Goal: Task Accomplishment & Management: Manage account settings

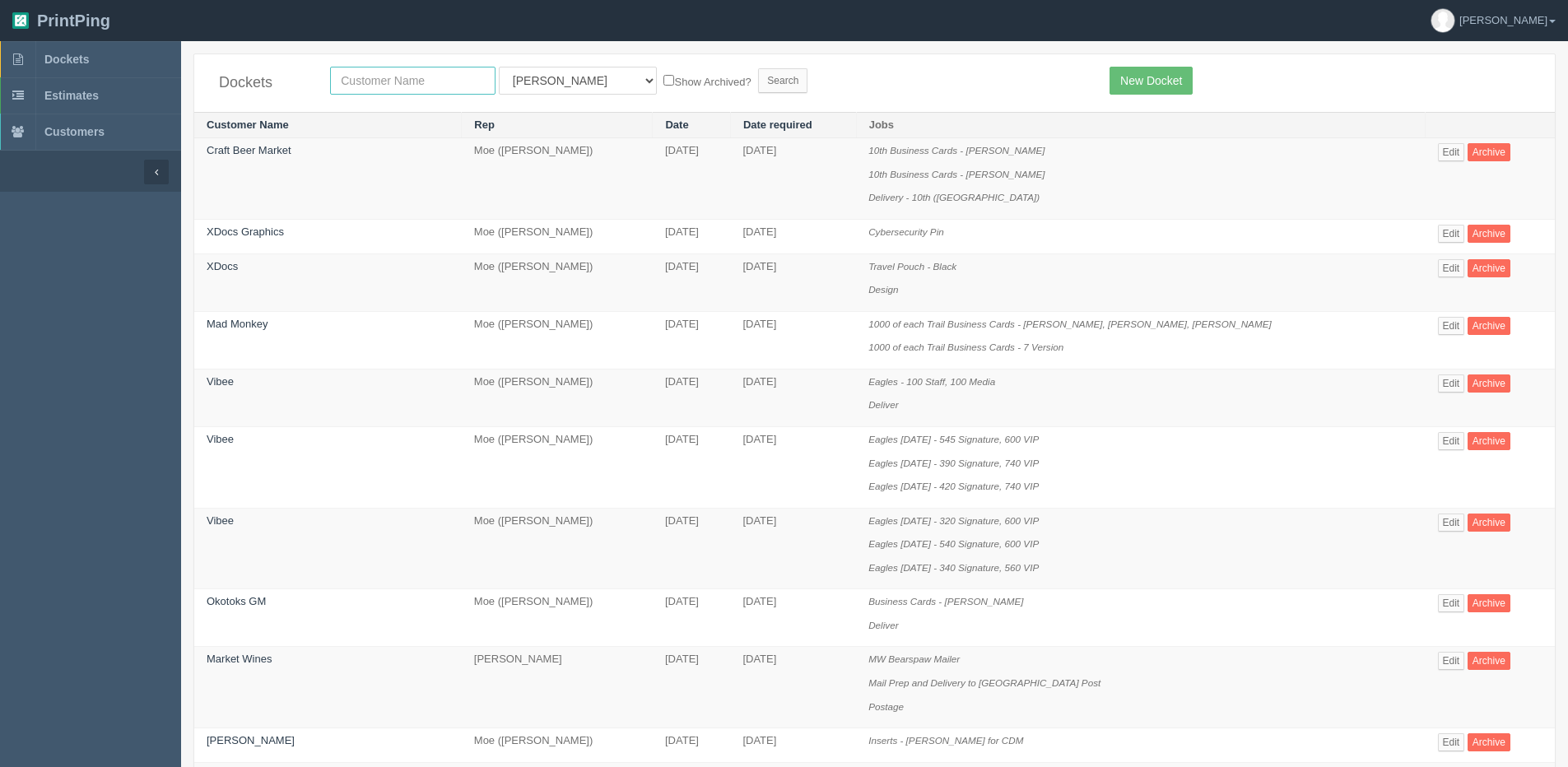
click at [377, 86] on input "text" at bounding box center [412, 80] width 166 height 28
type input "olds"
click at [758, 68] on input "Search" at bounding box center [782, 81] width 49 height 25
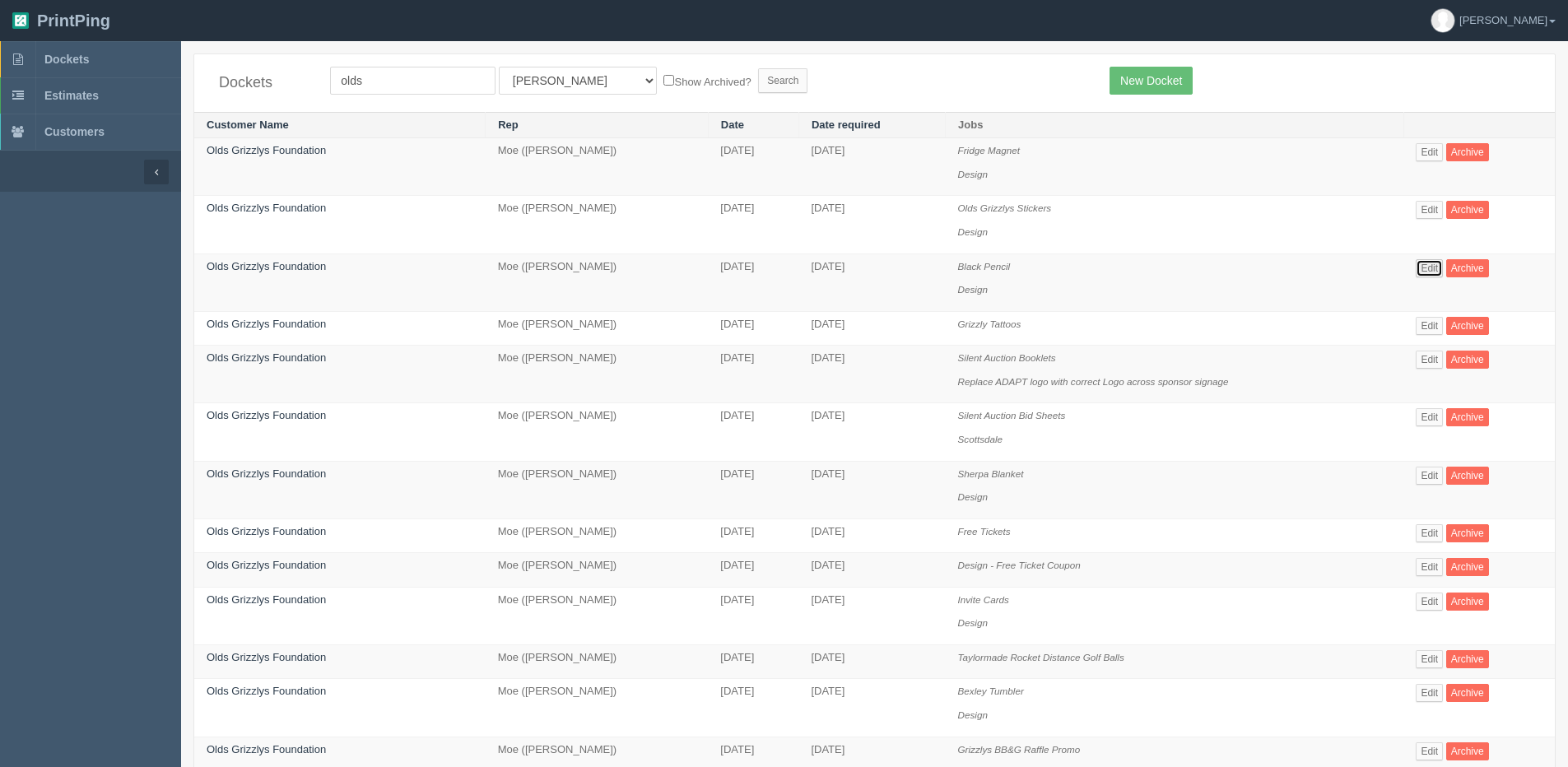
click at [1443, 259] on link "Edit" at bounding box center [1429, 268] width 27 height 18
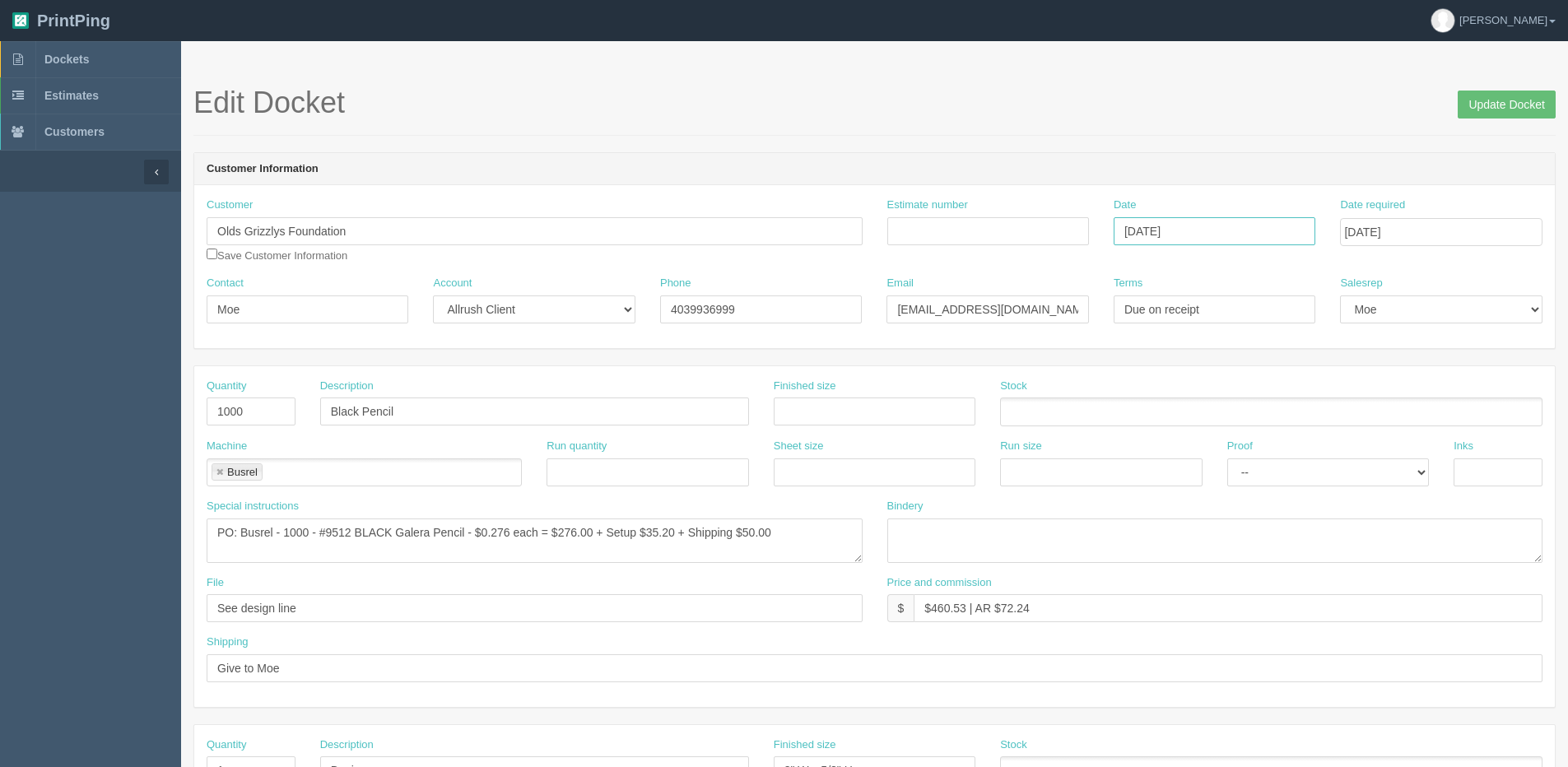
click at [1200, 231] on input "[DATE]" at bounding box center [1214, 231] width 202 height 28
click at [719, 427] on div "Description Black Pencil" at bounding box center [535, 409] width 453 height 60
click at [1185, 233] on input "[DATE]" at bounding box center [1214, 231] width 202 height 28
click at [1150, 382] on td "18" at bounding box center [1151, 389] width 24 height 24
type input "[DATE]"
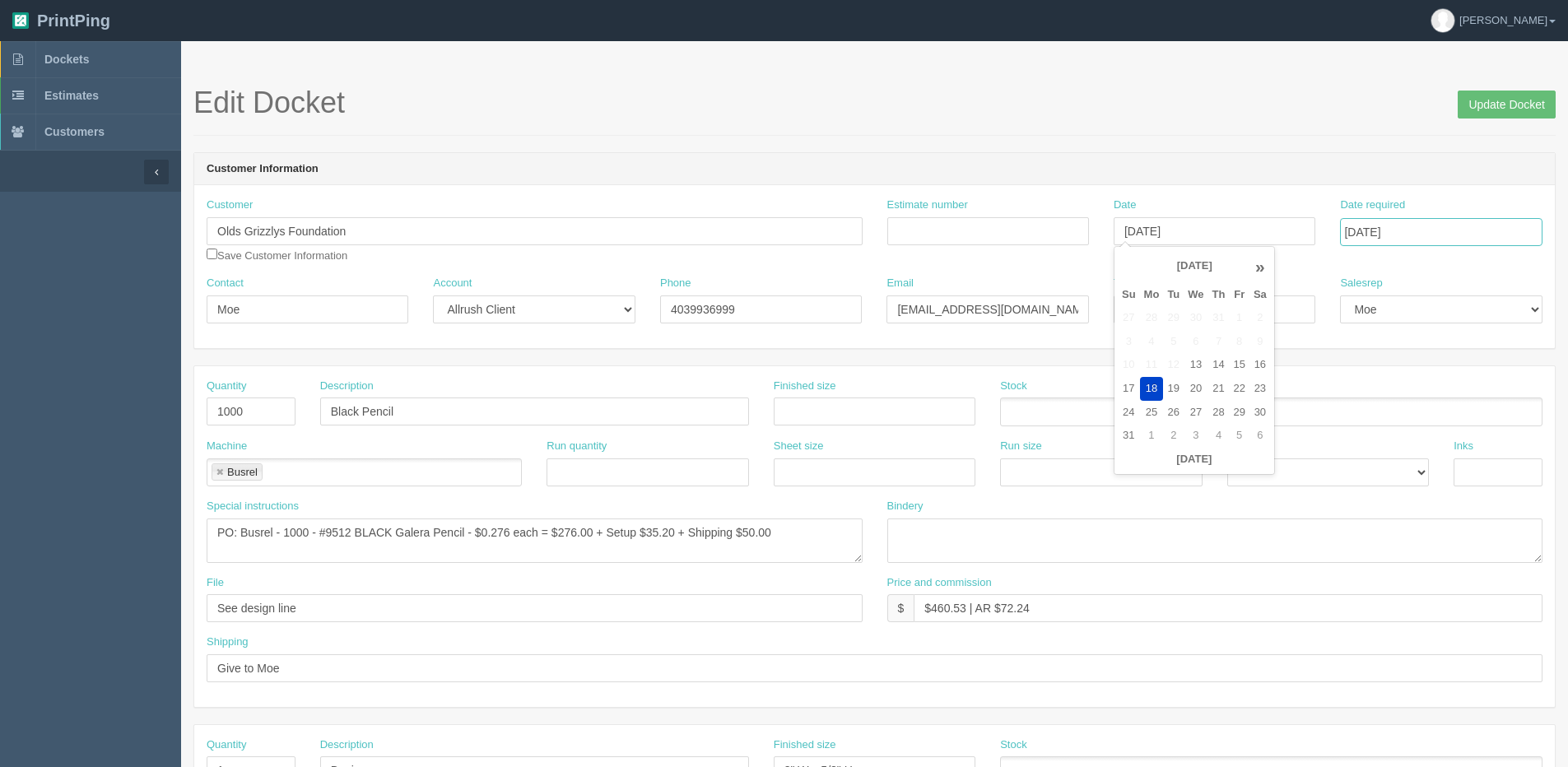
click at [1406, 237] on input "[DATE]" at bounding box center [1441, 231] width 202 height 28
click at [1465, 412] on td "3" at bounding box center [1466, 413] width 20 height 24
click at [1406, 347] on td "7" at bounding box center [1400, 342] width 21 height 24
click at [1354, 267] on th "«" at bounding box center [1355, 267] width 22 height 33
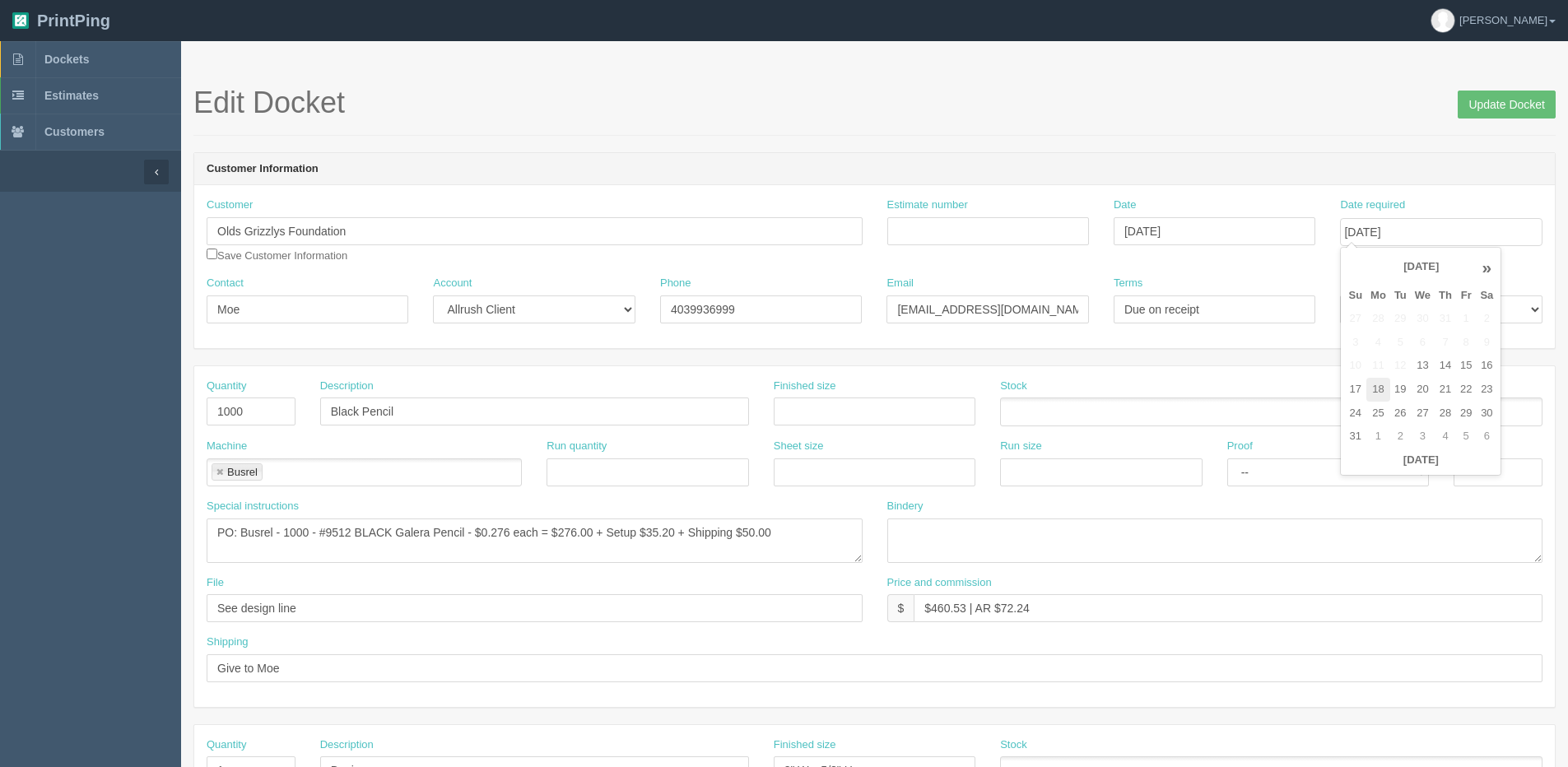
click at [1373, 390] on td "18" at bounding box center [1378, 390] width 24 height 24
click at [1462, 431] on td "5" at bounding box center [1466, 436] width 20 height 24
click at [1402, 343] on td "9" at bounding box center [1400, 342] width 21 height 24
type input "[DATE]"
click at [221, 471] on link at bounding box center [220, 473] width 10 height 11
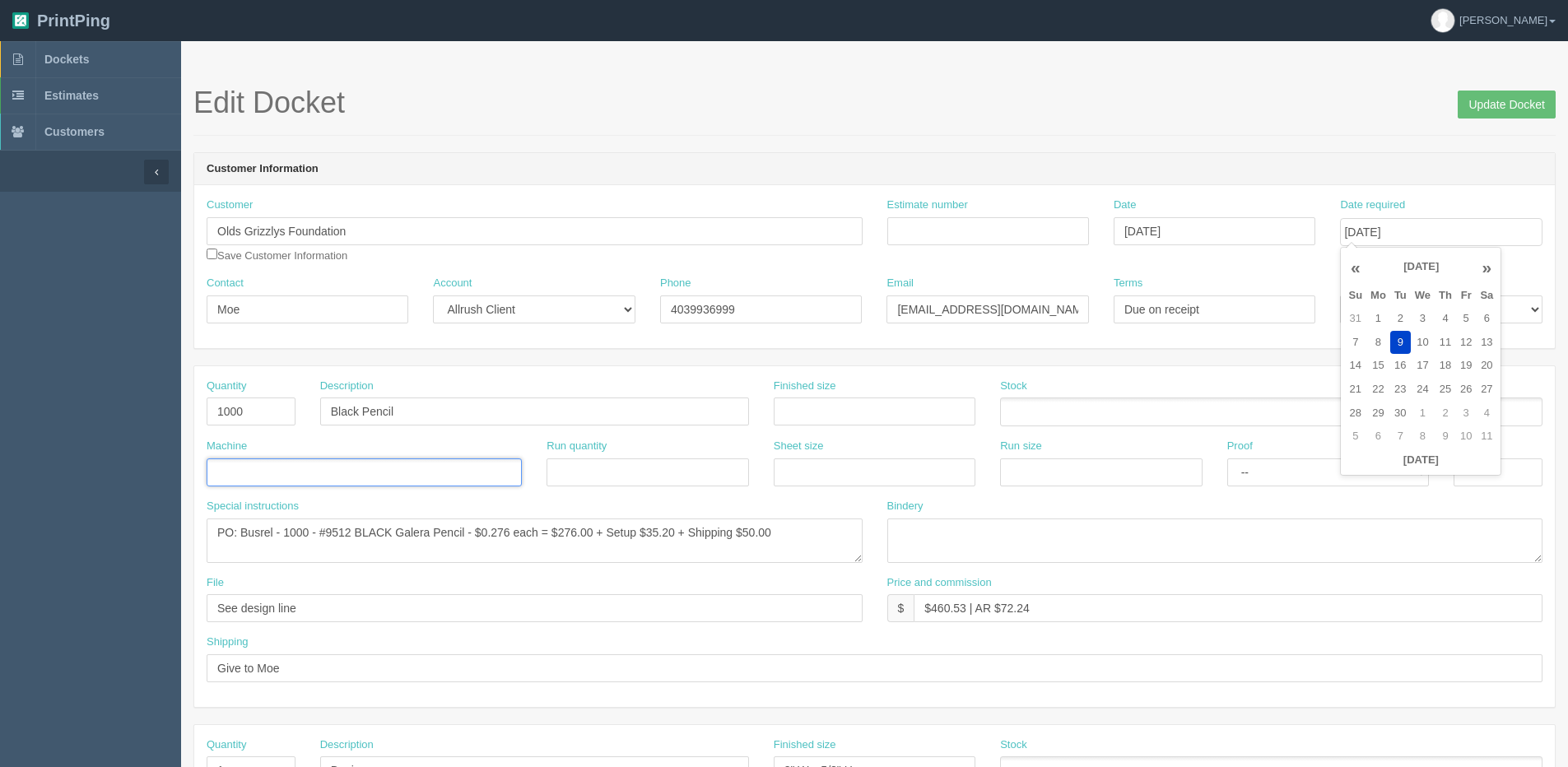
click at [248, 478] on ul at bounding box center [365, 473] width 315 height 29
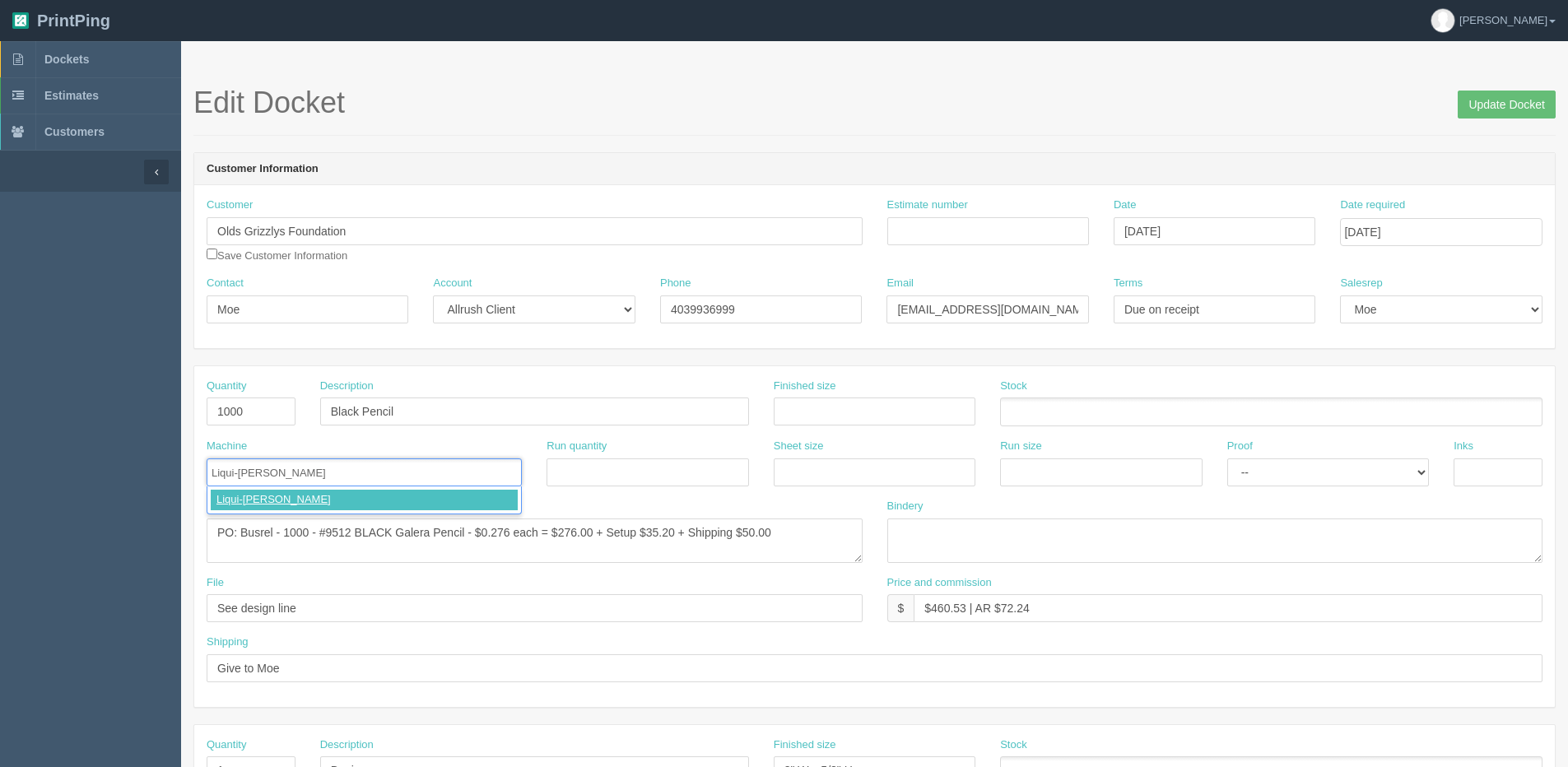
type input "Liqui-Mark Corp"
drag, startPoint x: 242, startPoint y: 530, endPoint x: 275, endPoint y: 533, distance: 33.1
click at [275, 533] on textarea "PO: Busrel - 1000 - #9512 BLACK Galera Pencil - $0.276 each = $276.00 + Setup $…" at bounding box center [535, 541] width 656 height 45
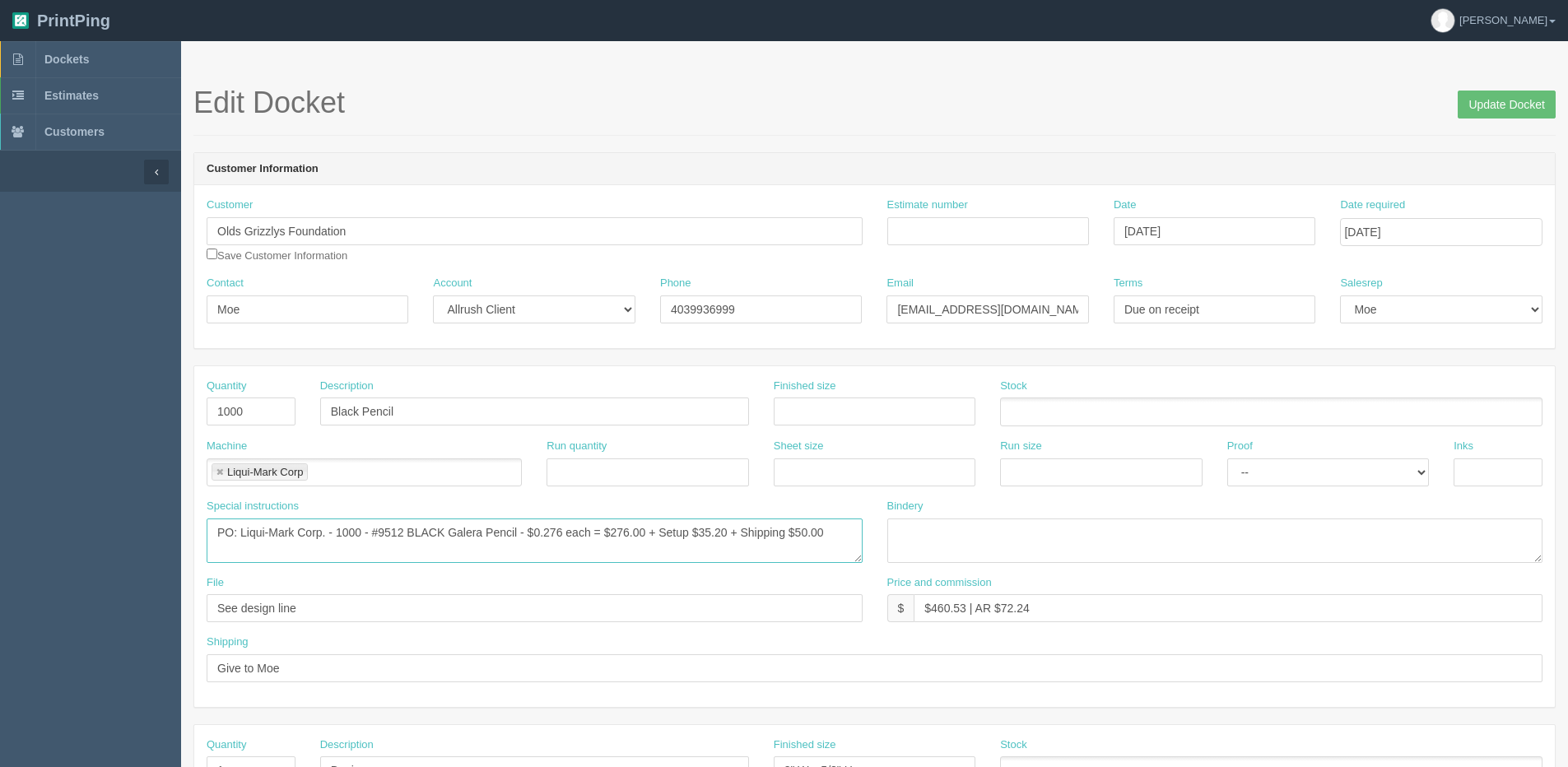
click at [412, 529] on textarea "PO: Busrel - 1000 - #9512 BLACK Galera Pencil - $0.276 each = $276.00 + Setup $…" at bounding box center [535, 541] width 656 height 45
drag, startPoint x: 378, startPoint y: 539, endPoint x: 482, endPoint y: 490, distance: 115.0
click at [377, 539] on textarea "PO: Busrel - 1000 - #9512 BLACK Galera Pencil - $0.276 each = $276.00 + Setup $…" at bounding box center [535, 541] width 656 height 45
click at [410, 534] on textarea "PO: Busrel - 1000 - #9512 BLACK Galera Pencil - $0.276 each = $276.00 + Setup $…" at bounding box center [535, 541] width 656 height 45
drag, startPoint x: 451, startPoint y: 532, endPoint x: 519, endPoint y: 540, distance: 68.5
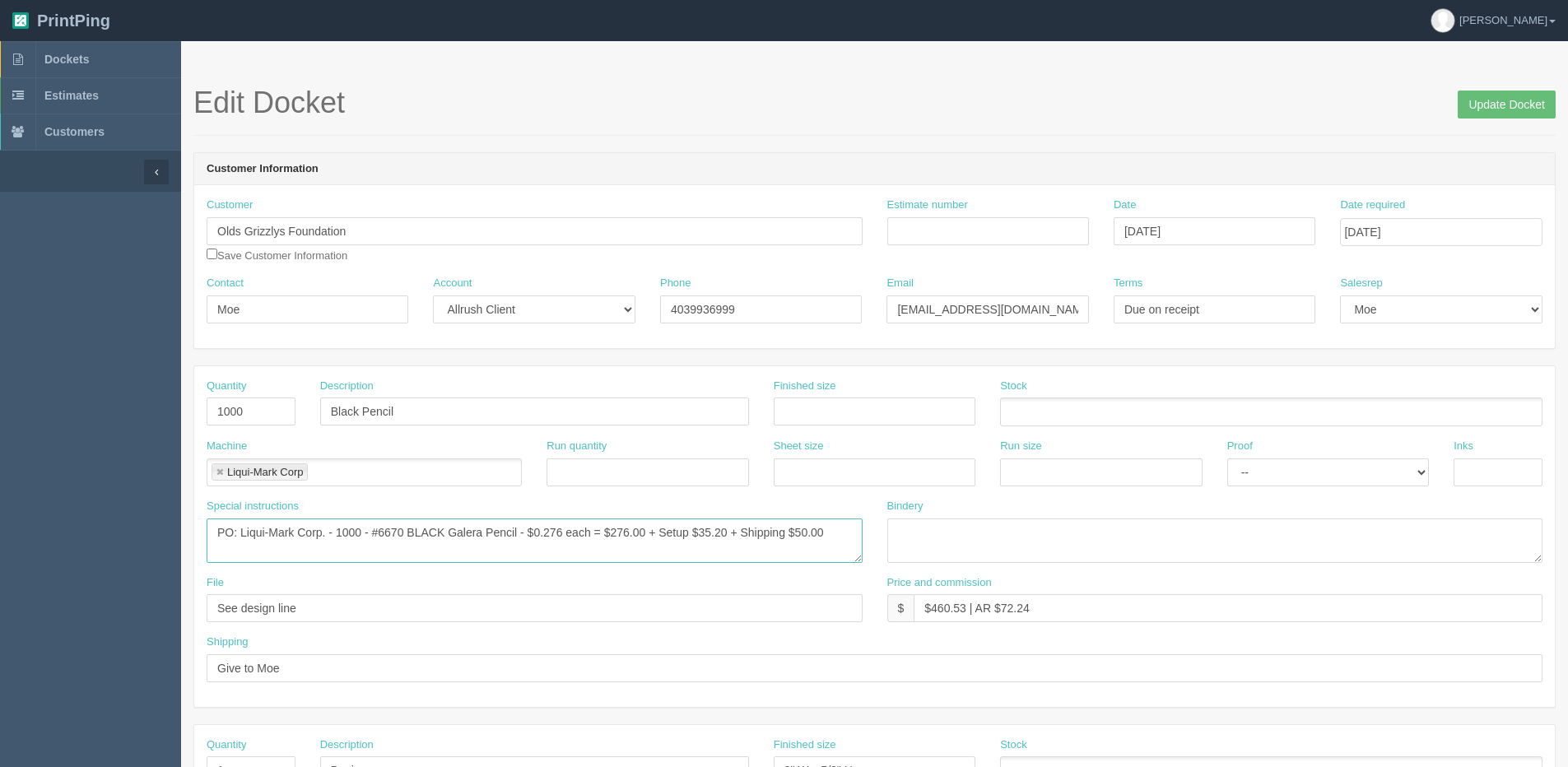
click at [519, 540] on textarea "PO: Busrel - 1000 - #9512 BLACK Galera Pencil - $0.276 each = $276.00 + Setup $…" at bounding box center [535, 541] width 656 height 45
paste textarea "#2 HB Lead Pencils - Classic Barrel Colors"
drag, startPoint x: 694, startPoint y: 536, endPoint x: 711, endPoint y: 533, distance: 17.3
click at [711, 533] on textarea "PO: Busrel - 1000 - #9512 BLACK Galera Pencil - $0.276 each = $276.00 + Setup $…" at bounding box center [535, 541] width 656 height 45
type textarea "PO: Liqui-Mark Corp. - 1000 - #6670 BLACK #2 HB Lead Pencils - Classic Barrel C…"
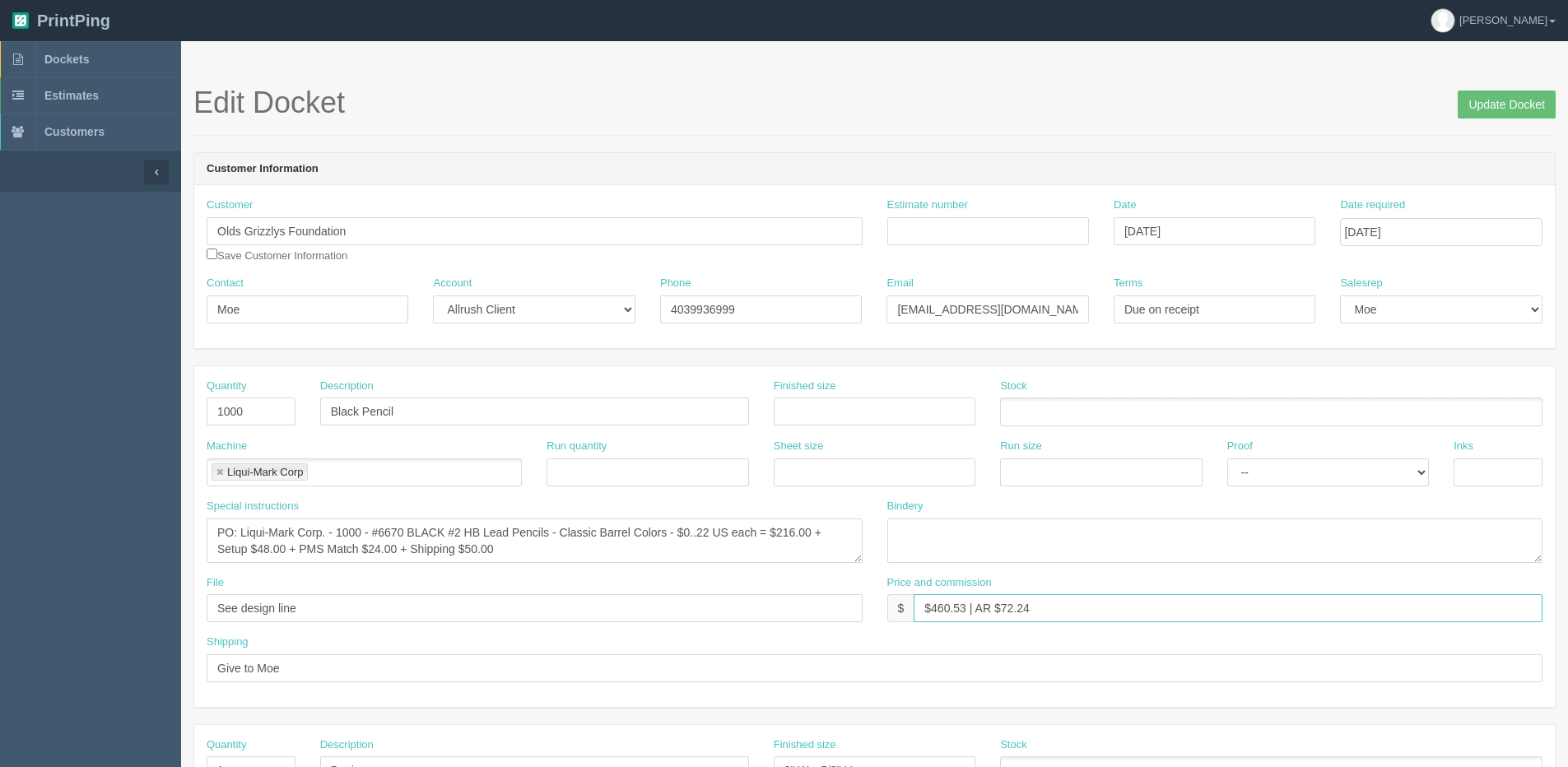
drag, startPoint x: 931, startPoint y: 611, endPoint x: 964, endPoint y: 612, distance: 33.0
click at [964, 612] on input "$460.53 | AR $72.24" at bounding box center [1228, 608] width 629 height 28
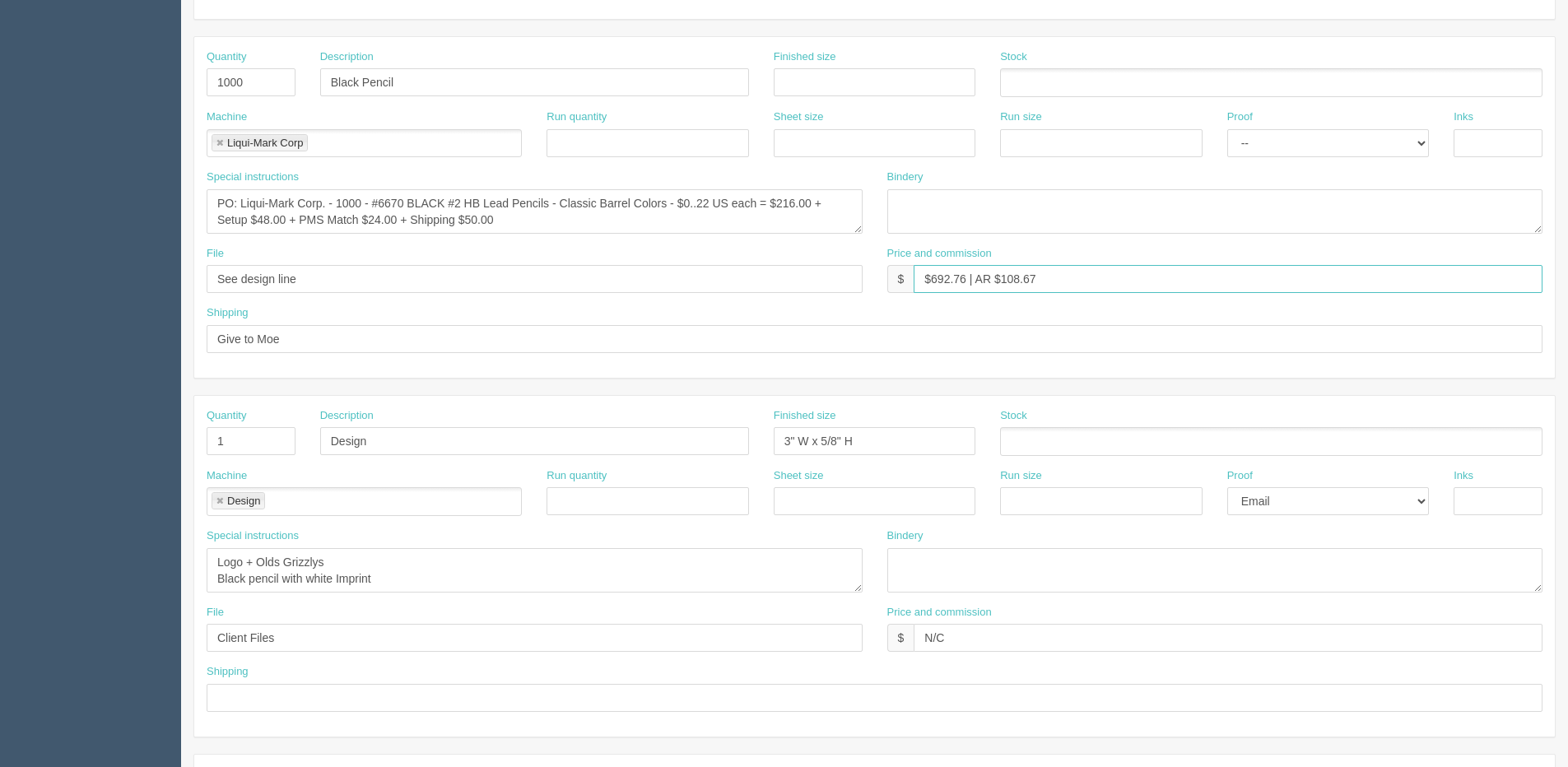
scroll to position [411, 0]
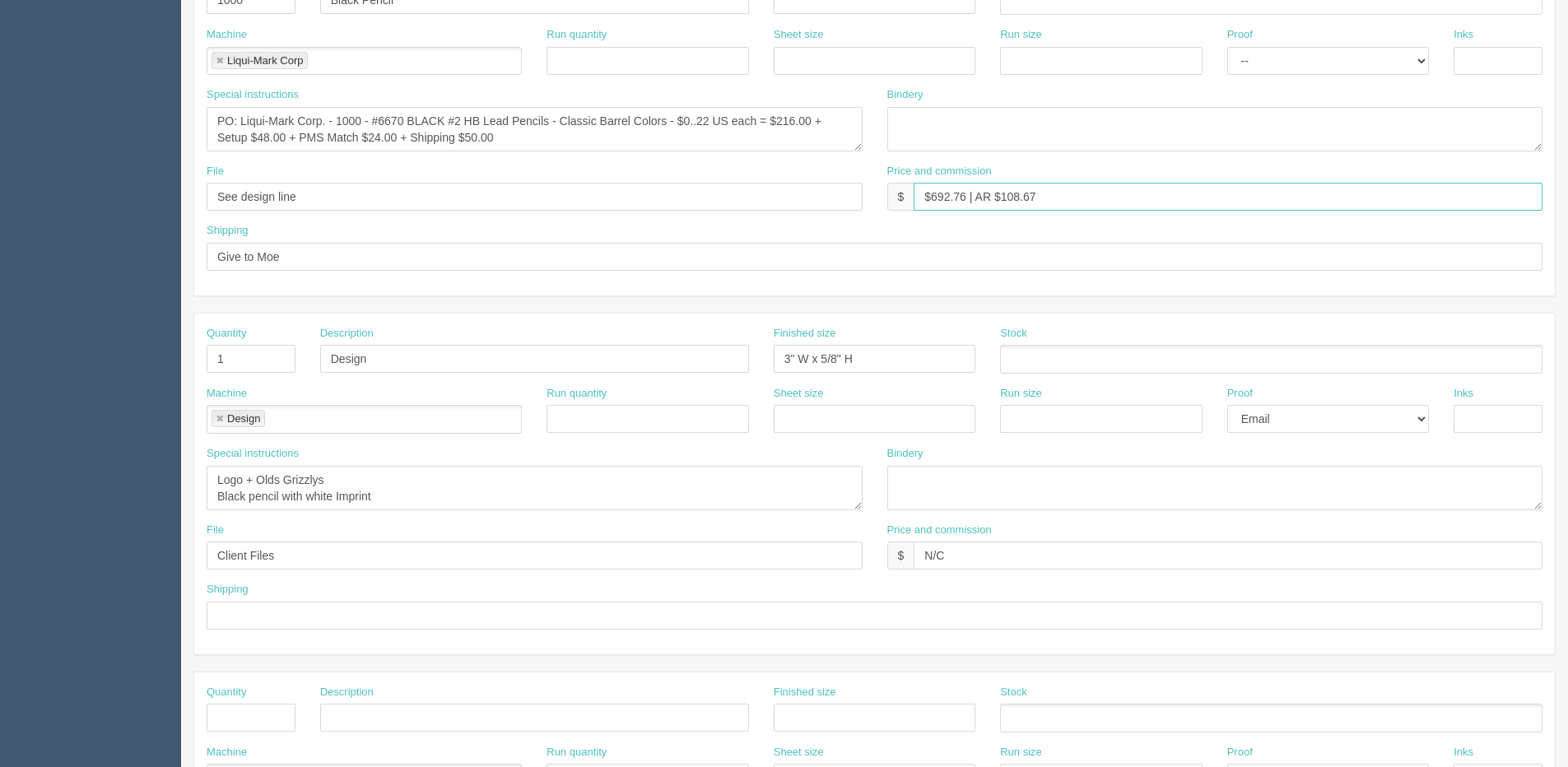
type input "$692.76 | AR $108.67"
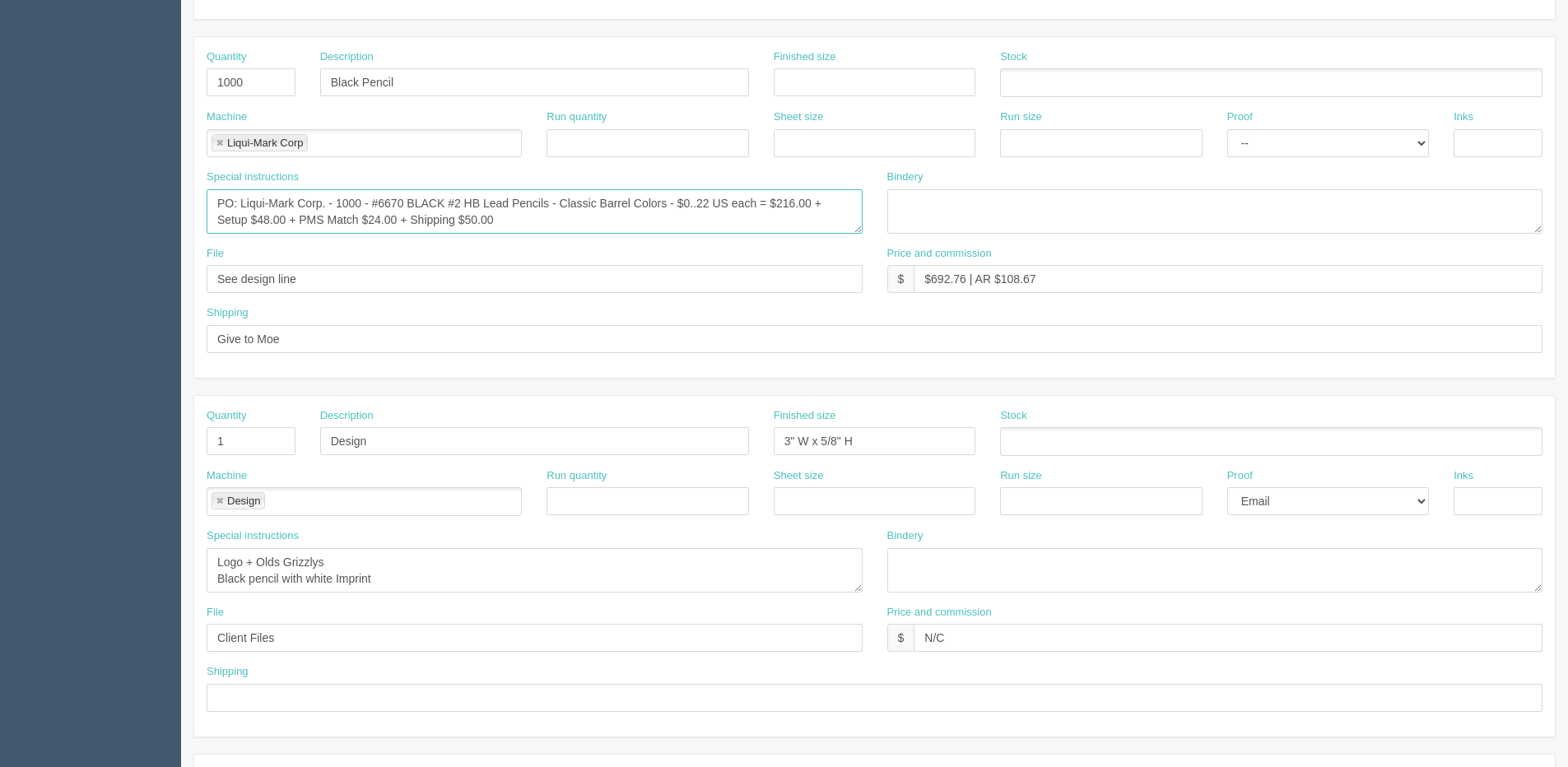
click at [360, 212] on textarea "PO: Busrel - 1000 - #9512 BLACK Galera Pencil - $0.276 each = $276.00 + Setup $…" at bounding box center [535, 211] width 656 height 45
type textarea "PO: Liqui-Mark Corp. - 1000 - #6670 BLACK #2 HB Lead Pencils - Classic Barrel C…"
click at [349, 561] on textarea "Logo + Olds Grizzlys Black pencil with white Imprint" at bounding box center [535, 571] width 656 height 45
drag, startPoint x: 211, startPoint y: 588, endPoint x: 471, endPoint y: 588, distance: 260.0
click at [471, 588] on textarea "Logo + Olds Grizzlys Black pencil with white Imprint" at bounding box center [535, 571] width 656 height 45
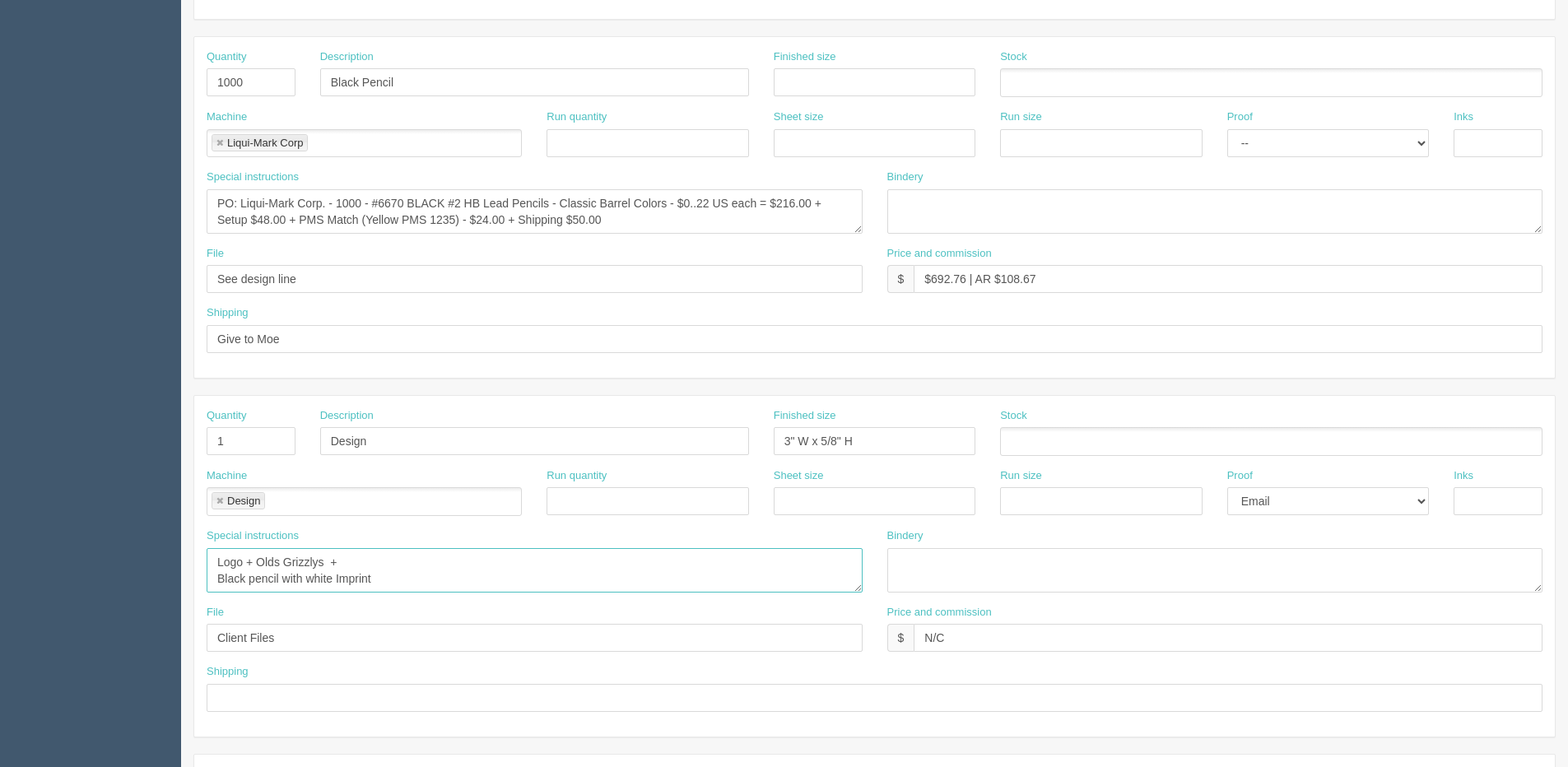
scroll to position [16, 0]
drag, startPoint x: 393, startPoint y: 582, endPoint x: 155, endPoint y: 586, distance: 238.0
click at [155, 586] on section "Dockets Estimates Customers" at bounding box center [784, 438] width 1568 height 1454
click at [241, 563] on textarea "Logo + Olds Grizzlys Black pencil with white Imprint" at bounding box center [535, 571] width 656 height 45
drag, startPoint x: 216, startPoint y: 564, endPoint x: 392, endPoint y: 564, distance: 176.0
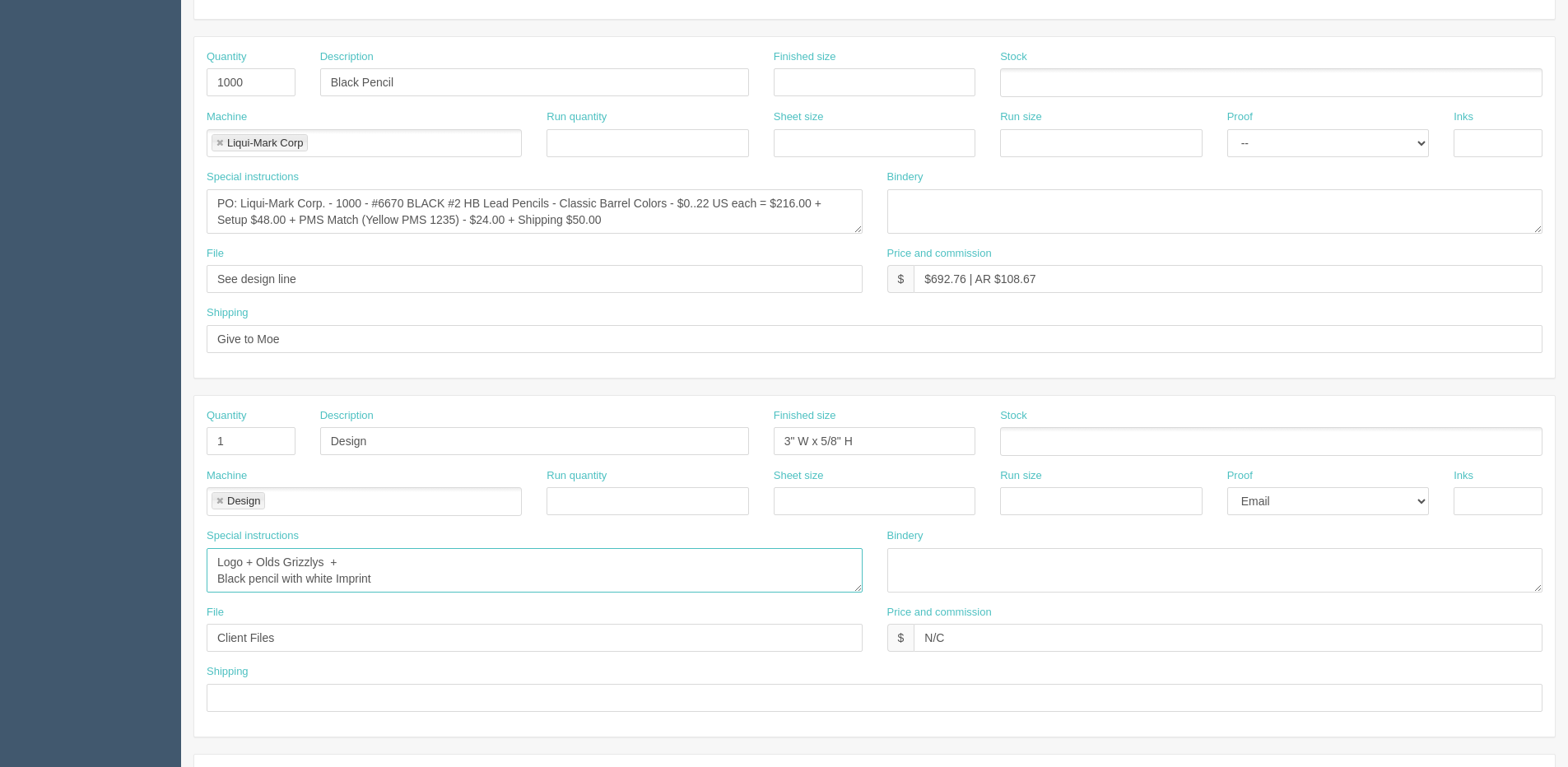
click at [392, 564] on textarea "Logo + Olds Grizzlys Black pencil with white Imprint" at bounding box center [535, 571] width 656 height 45
click at [392, 563] on textarea "Logo + Olds Grizzlys Black pencil with white Imprint" at bounding box center [535, 571] width 656 height 45
click at [354, 571] on textarea "Logo + Olds Grizzlys Black pencil with white Imprint" at bounding box center [535, 571] width 656 height 45
drag, startPoint x: 366, startPoint y: 218, endPoint x: 452, endPoint y: 220, distance: 86.0
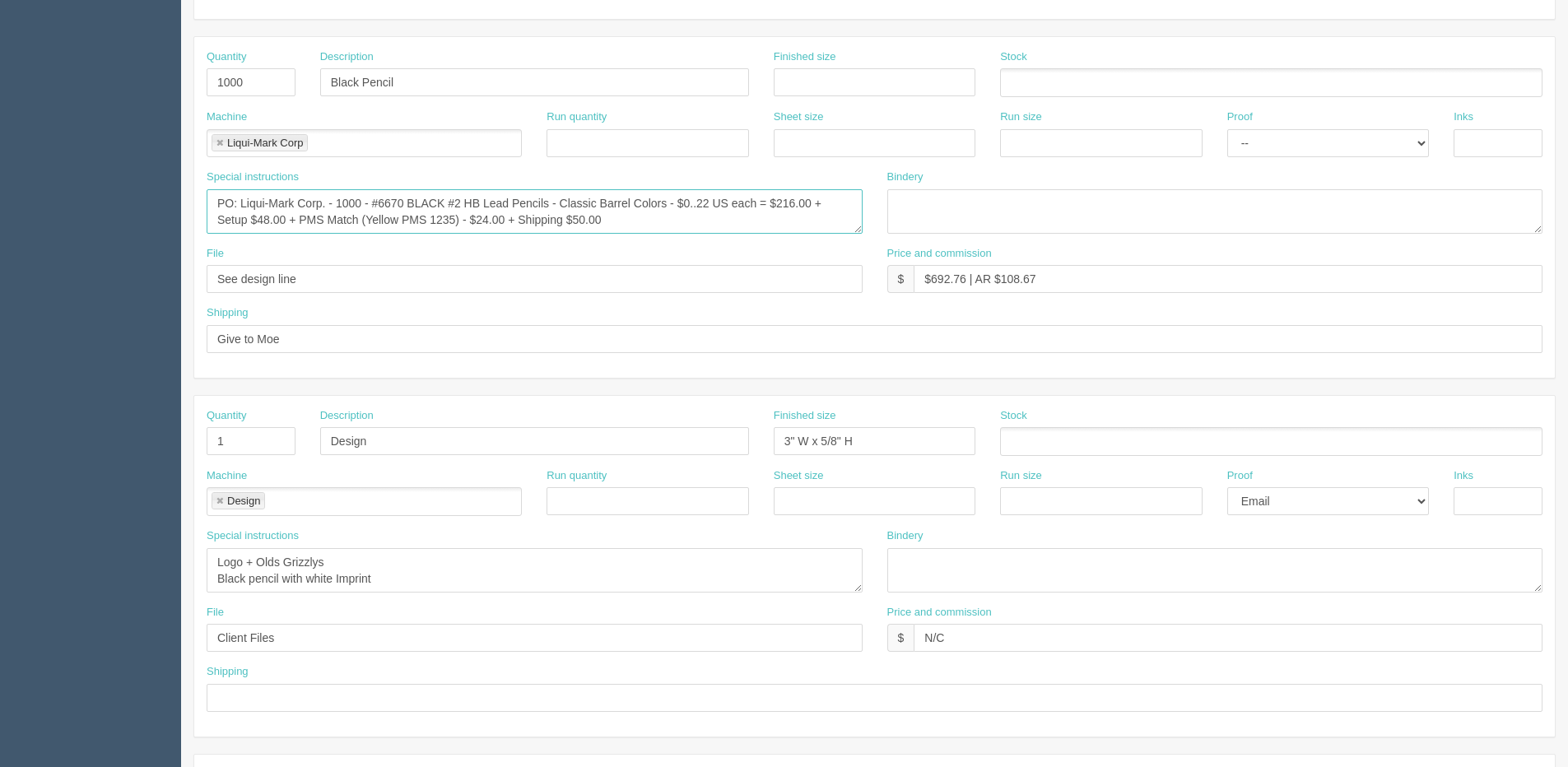
click at [452, 220] on textarea "PO: Busrel - 1000 - #9512 BLACK Galera Pencil - $0.276 each = $276.00 + Setup $…" at bounding box center [535, 211] width 656 height 45
click at [323, 578] on textarea "Logo + Olds Grizzlys Black pencil with white Imprint" at bounding box center [535, 571] width 656 height 45
drag, startPoint x: 307, startPoint y: 577, endPoint x: 421, endPoint y: 592, distance: 115.0
click at [421, 592] on textarea "Logo + Olds Grizzlys Black pencil with white Imprint" at bounding box center [535, 571] width 656 height 45
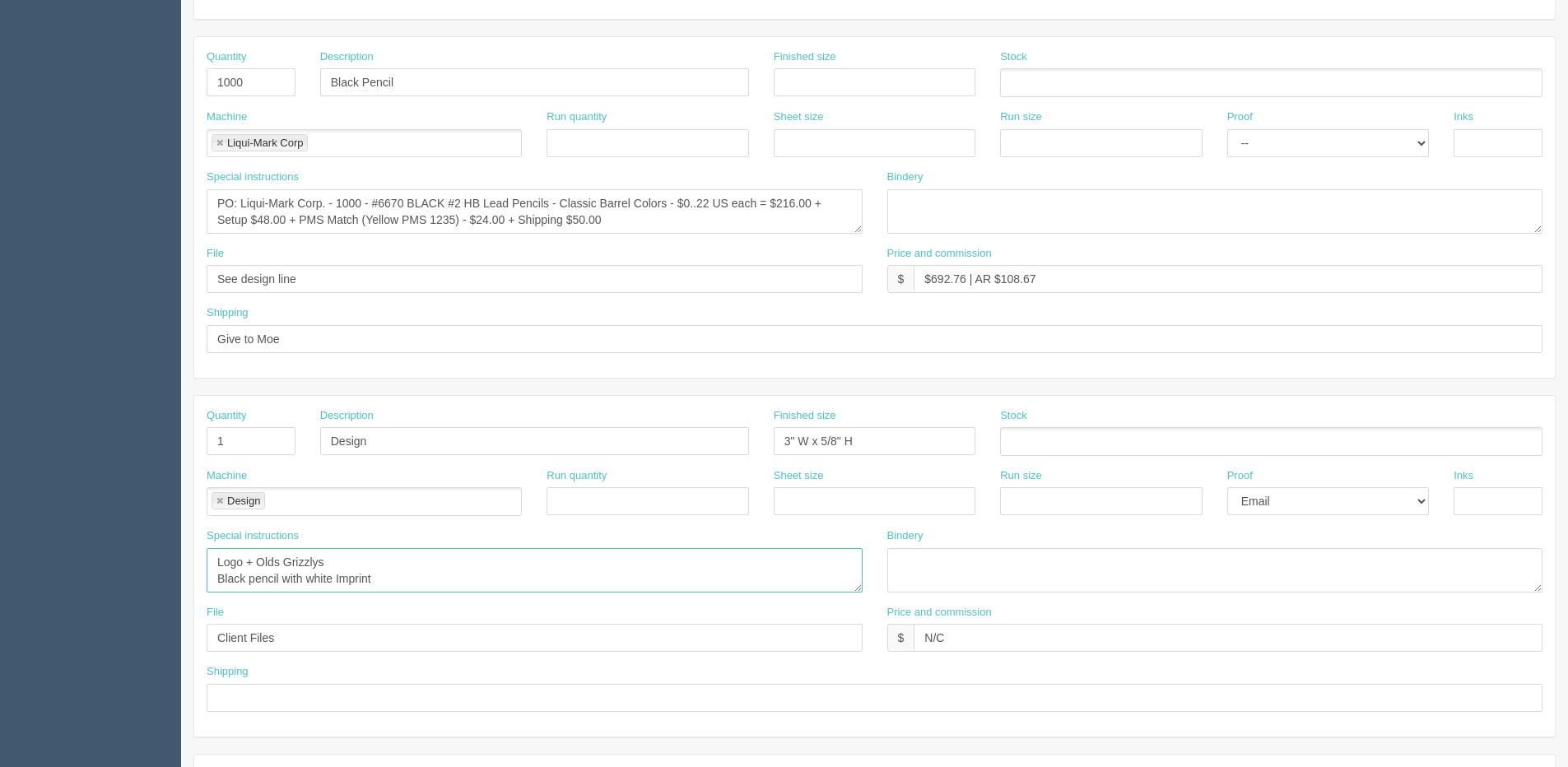
paste textarea "Yellow PMS 1235"
click at [208, 563] on textarea "Logo + Olds Grizzlys Black pencil with white Imprint" at bounding box center [535, 571] width 656 height 45
drag, startPoint x: 316, startPoint y: 560, endPoint x: 178, endPoint y: 560, distance: 138.0
click at [178, 560] on section "Dockets Estimates Customers" at bounding box center [784, 438] width 1568 height 1454
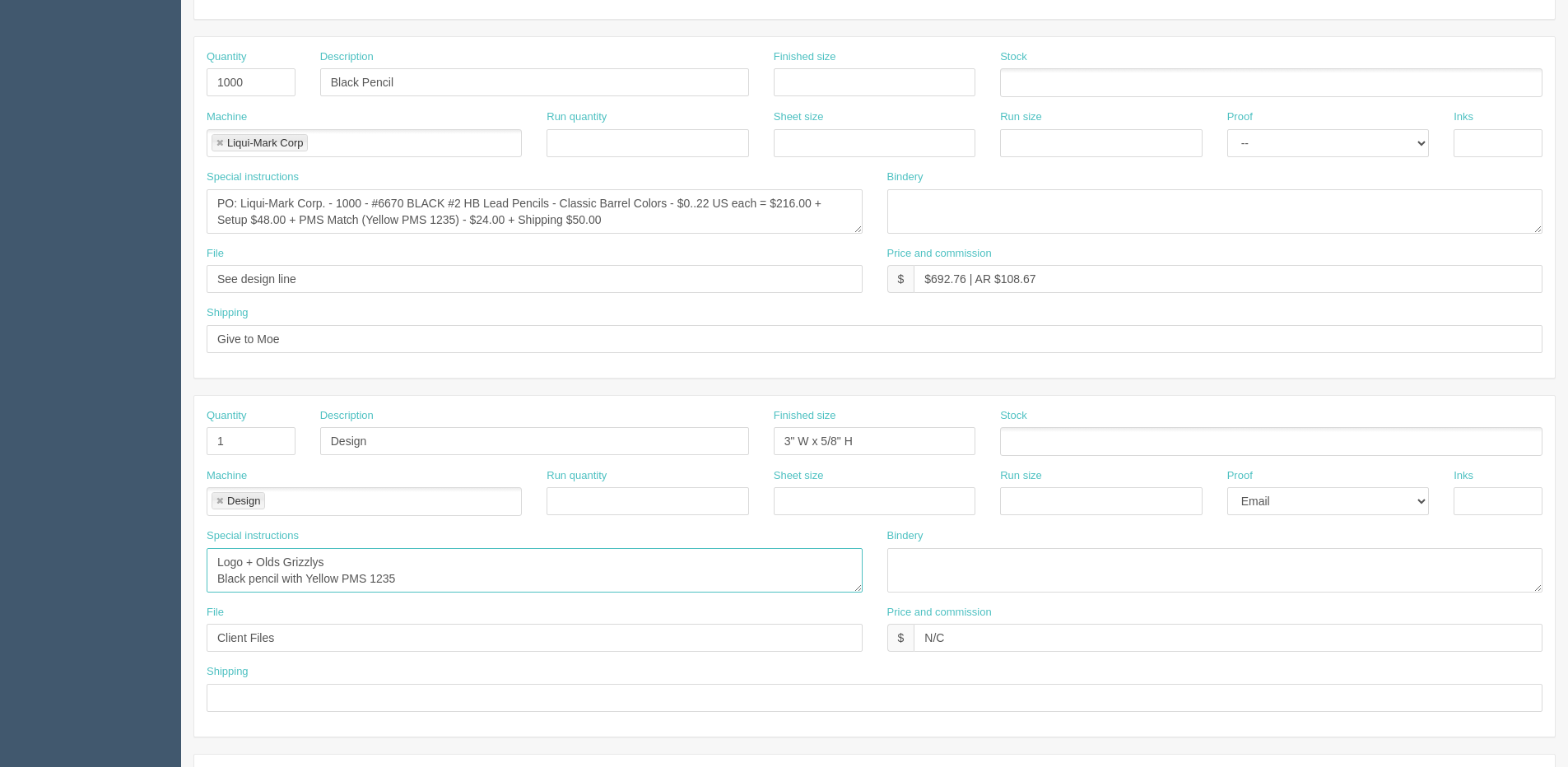
type textarea "Logo + Olds Grizzlys Black pencil with Yellow PMS 1235"
drag, startPoint x: 790, startPoint y: 439, endPoint x: 689, endPoint y: 438, distance: 101.0
click at [716, 439] on div "Quantity 1 Description Design Finished size 3" W x 5/8" H Stock" at bounding box center [874, 438] width 1361 height 60
type input "2.5" W x 0.6875" H"
click at [329, 643] on input "Client Files" at bounding box center [535, 637] width 656 height 28
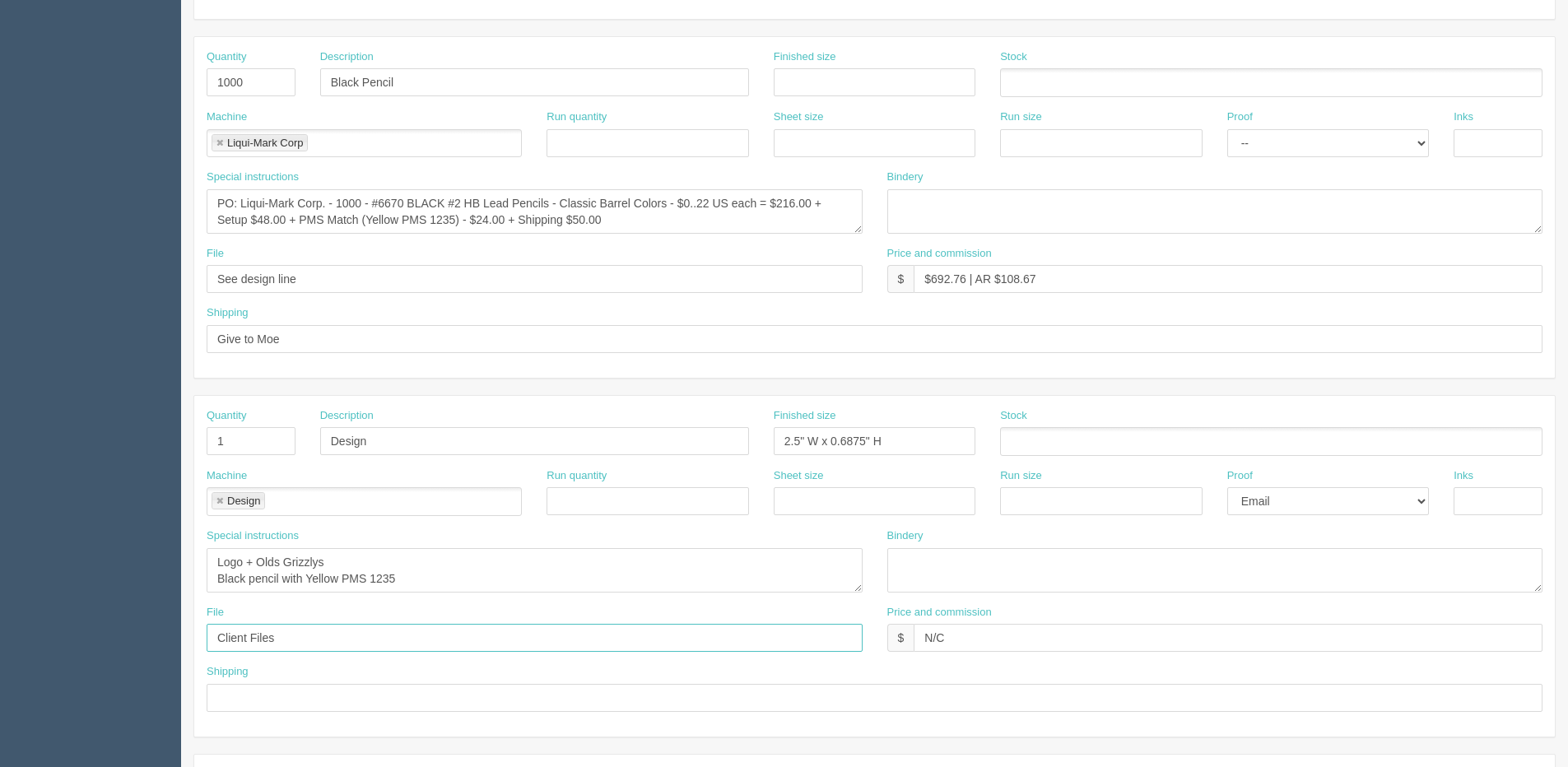
drag, startPoint x: 275, startPoint y: 637, endPoint x: 109, endPoint y: 633, distance: 166.0
click at [109, 633] on section "Dockets Estimates Customers" at bounding box center [784, 438] width 1568 height 1454
paste input "Z:\O\Olds Grizzlys Foundation\[DATE]\Pencil - 081425"
click at [728, 645] on input "Z:\O\Olds Grizzlys Foundation\[DATE]\Pencil - 081425" at bounding box center [535, 637] width 656 height 28
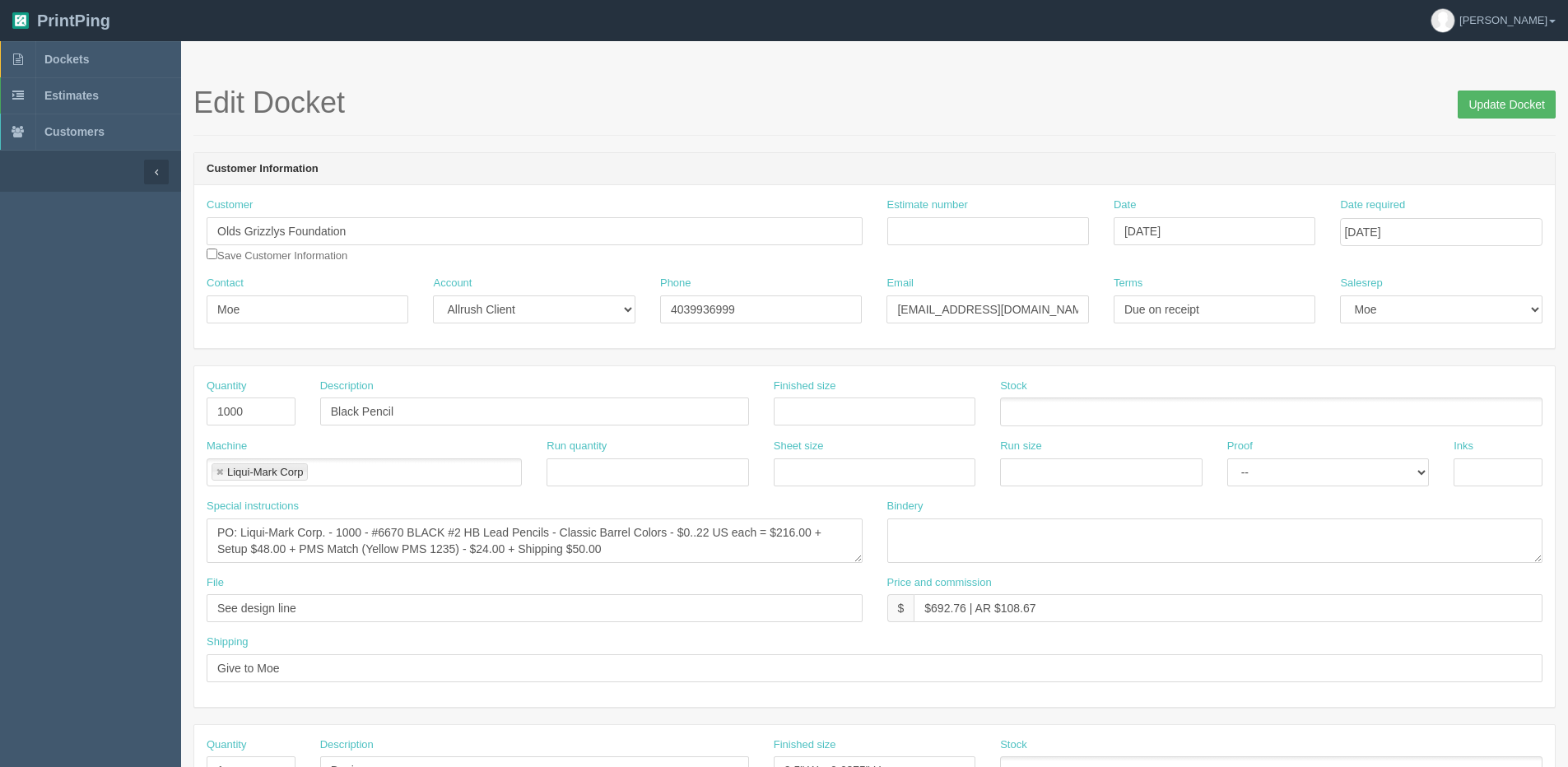
type input "Z:\O\Olds Grizzlys Foundation\[DATE]\Pencil - 081425"
click at [1535, 96] on input "Update Docket" at bounding box center [1506, 104] width 98 height 28
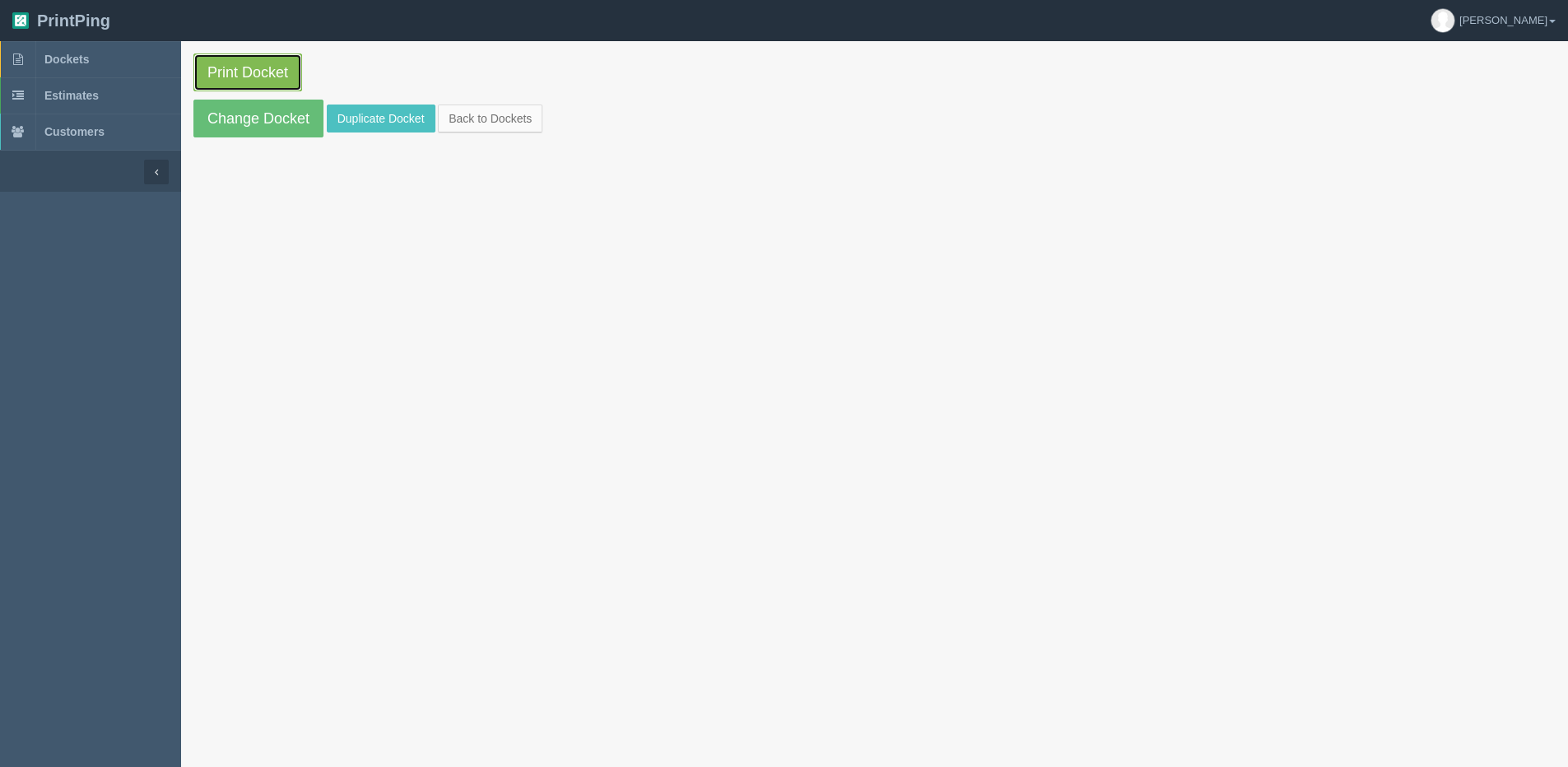
click at [248, 76] on link "Print Docket" at bounding box center [247, 73] width 108 height 38
click at [281, 116] on link "Change Docket" at bounding box center [258, 118] width 130 height 38
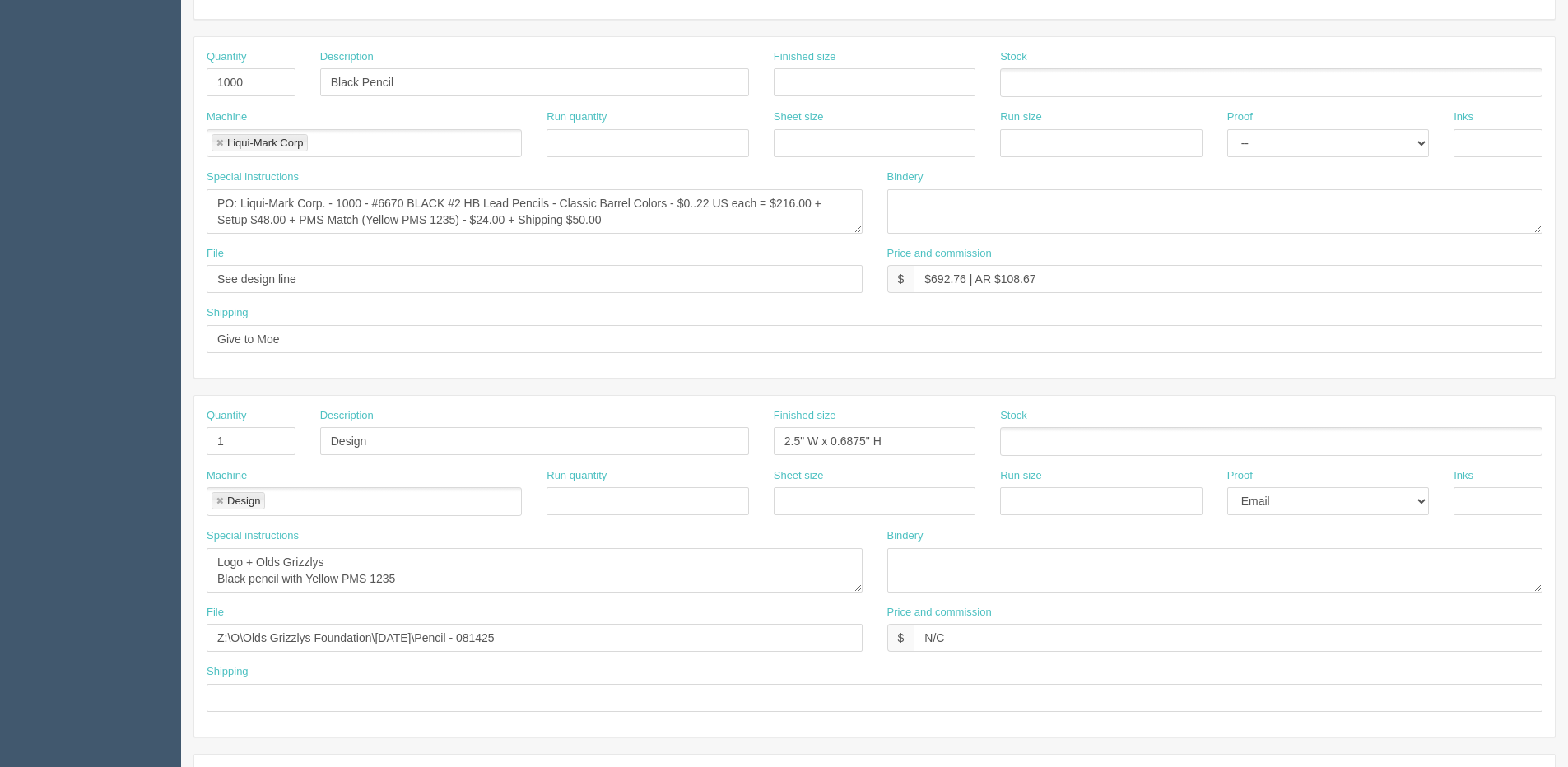
scroll to position [494, 0]
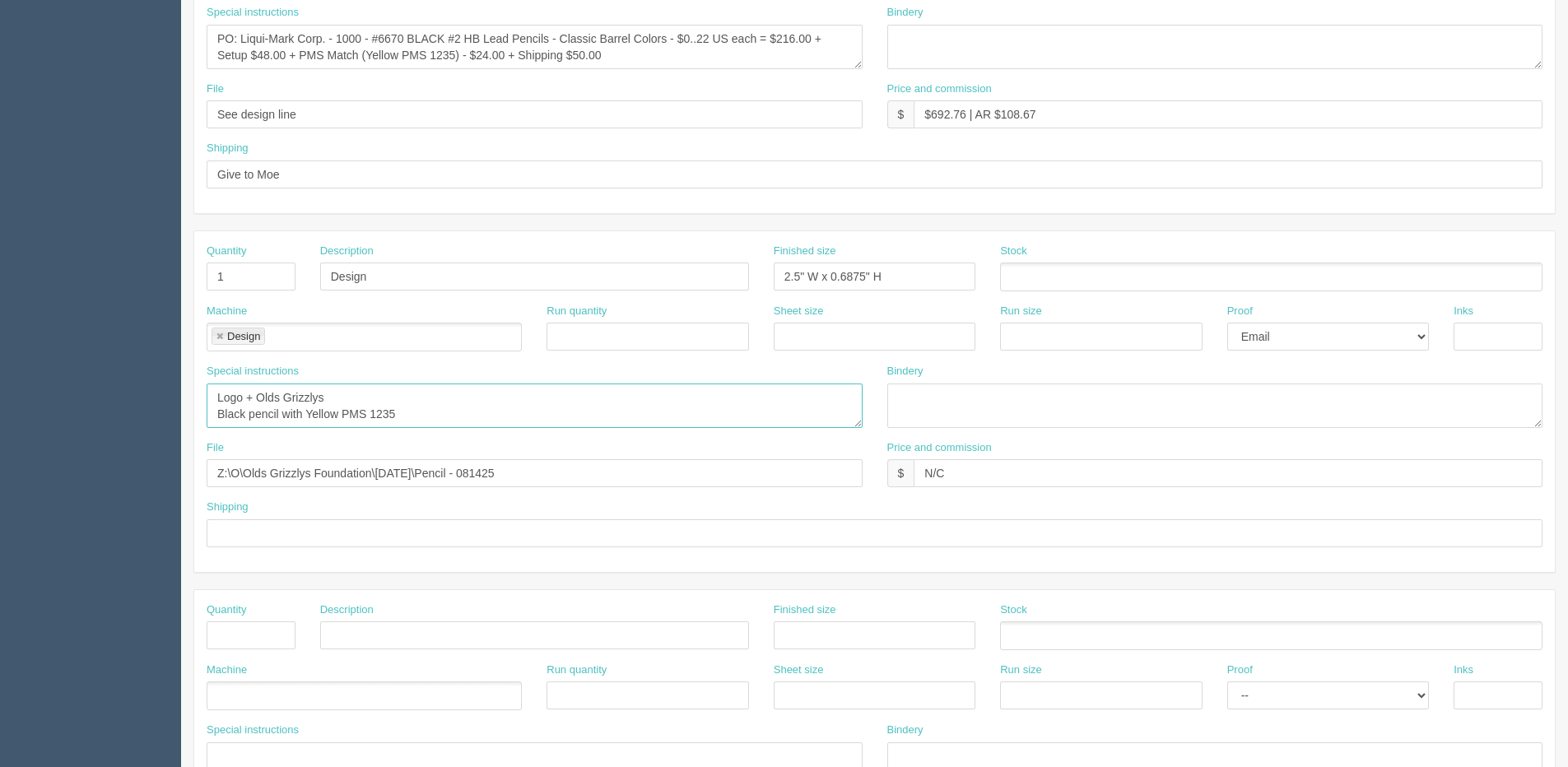
click at [219, 398] on textarea "Logo + Olds Grizzlys Black pencil with Yellow PMS 1235" at bounding box center [535, 406] width 656 height 45
drag, startPoint x: 537, startPoint y: 404, endPoint x: 690, endPoint y: 382, distance: 154.6
click at [690, 382] on div "Special instructions Logo + Olds Grizzlys Black pencil with Yellow PMS 1235" at bounding box center [535, 396] width 656 height 65
drag, startPoint x: 590, startPoint y: 410, endPoint x: 548, endPoint y: 413, distance: 42.1
click at [548, 413] on textarea "Logo + Olds Grizzlys Black pencil with Yellow PMS 1235" at bounding box center [535, 406] width 656 height 45
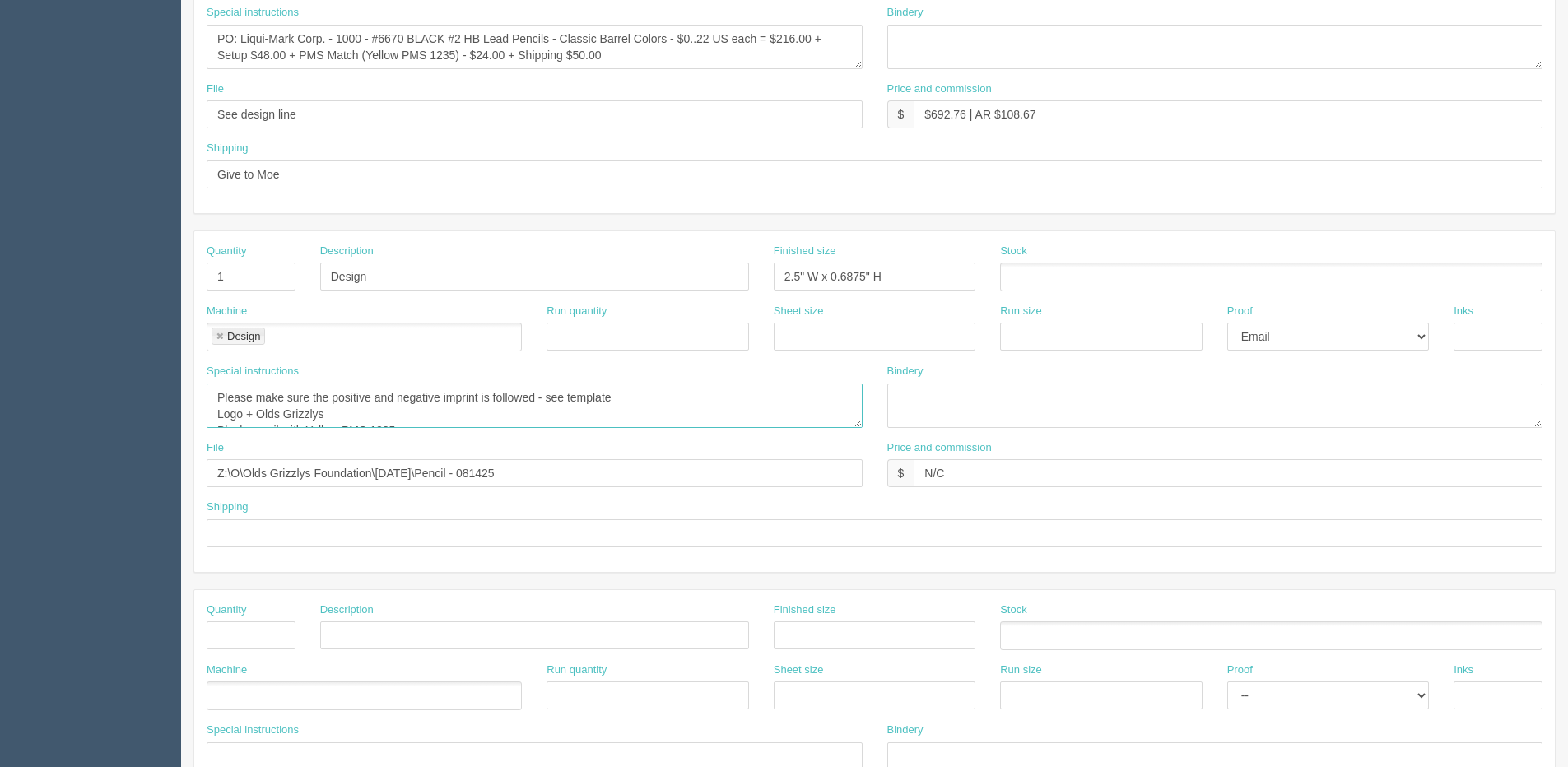
drag, startPoint x: 540, startPoint y: 394, endPoint x: 624, endPoint y: 396, distance: 84.0
click at [624, 396] on textarea "Logo + Olds Grizzlys Black pencil with Yellow PMS 1235" at bounding box center [535, 406] width 656 height 45
click at [217, 398] on textarea "Logo + Olds Grizzlys Black pencil with Yellow PMS 1235" at bounding box center [535, 406] width 656 height 45
paste textarea "- see template"
click at [228, 400] on textarea "Logo + Olds Grizzlys Black pencil with Yellow PMS 1235" at bounding box center [535, 406] width 656 height 45
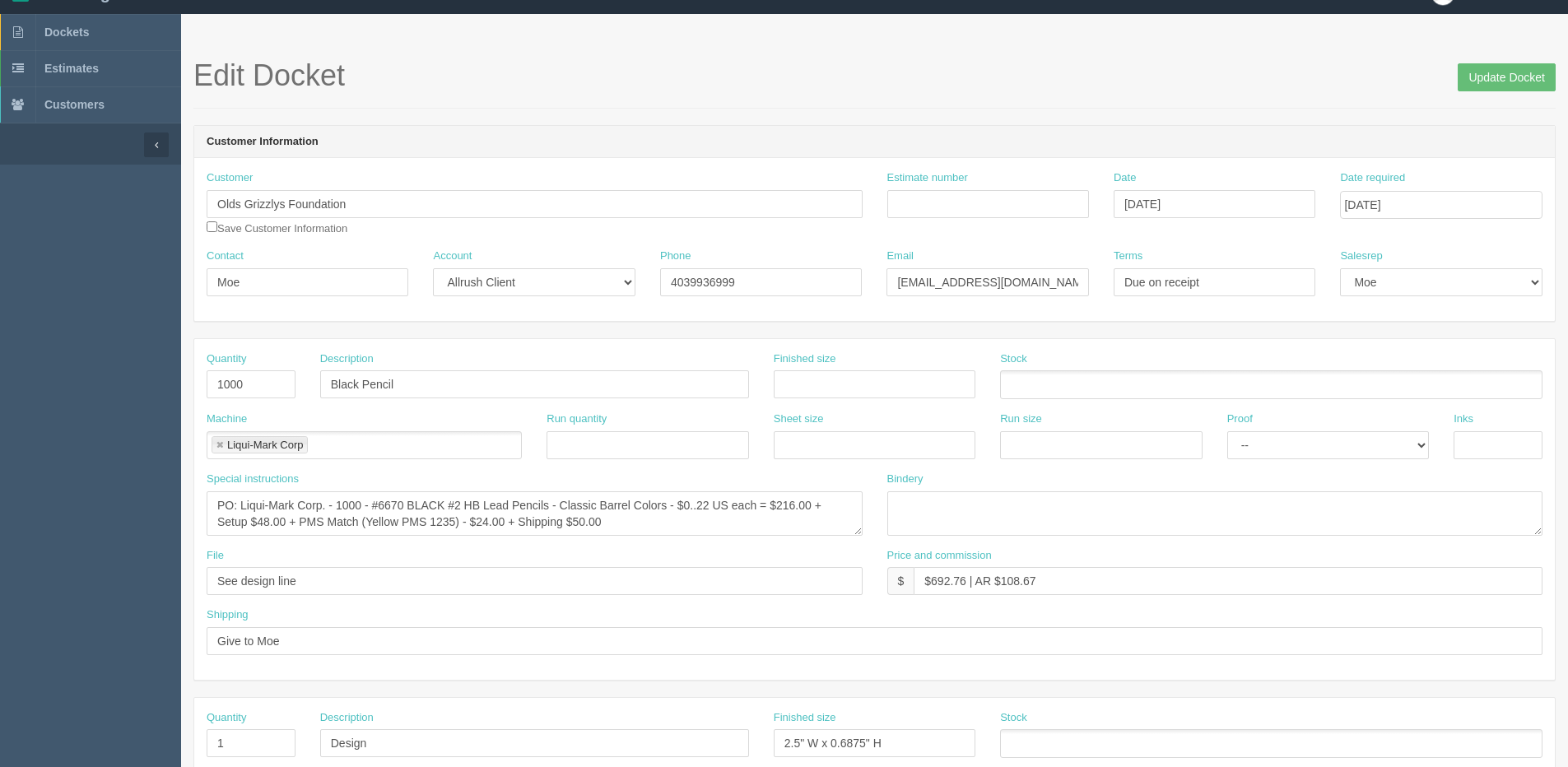
scroll to position [0, 0]
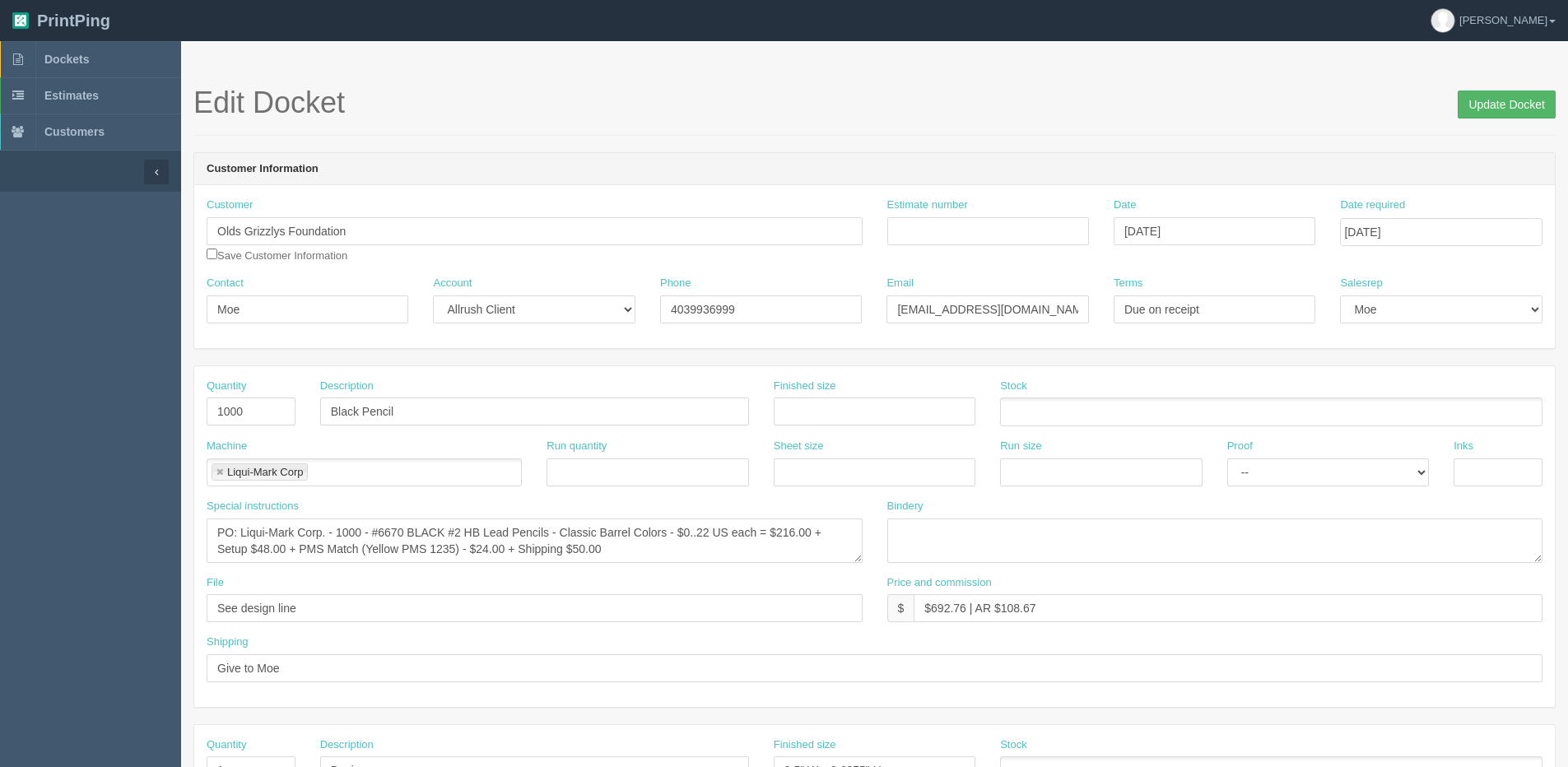
type textarea "See template - Please make sure the positive and negative imprint is followed L…"
click at [1480, 112] on input "Update Docket" at bounding box center [1506, 104] width 98 height 28
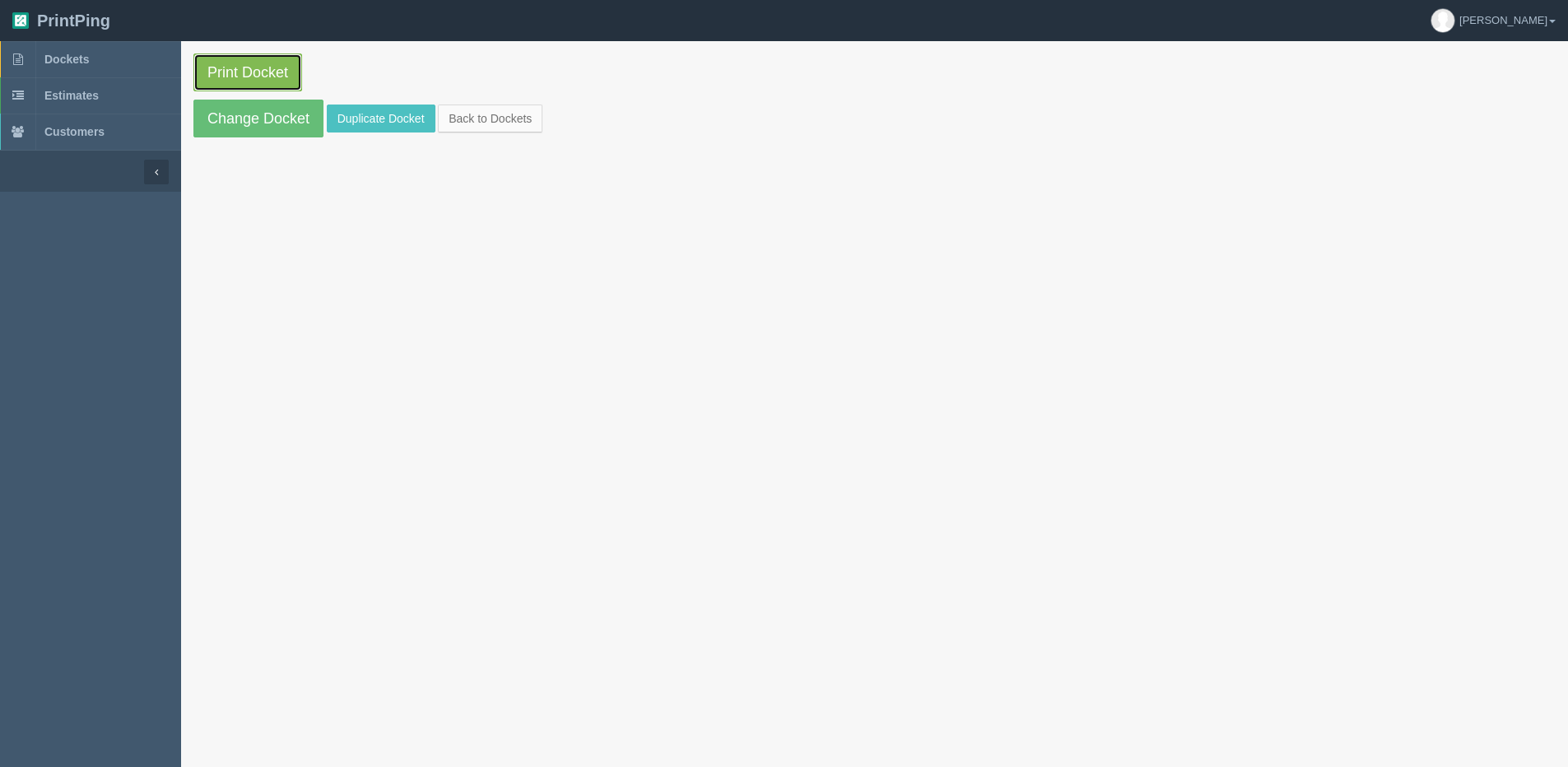
click at [230, 73] on link "Print Docket" at bounding box center [247, 73] width 108 height 38
click at [487, 129] on link "Back to Dockets" at bounding box center [490, 118] width 105 height 28
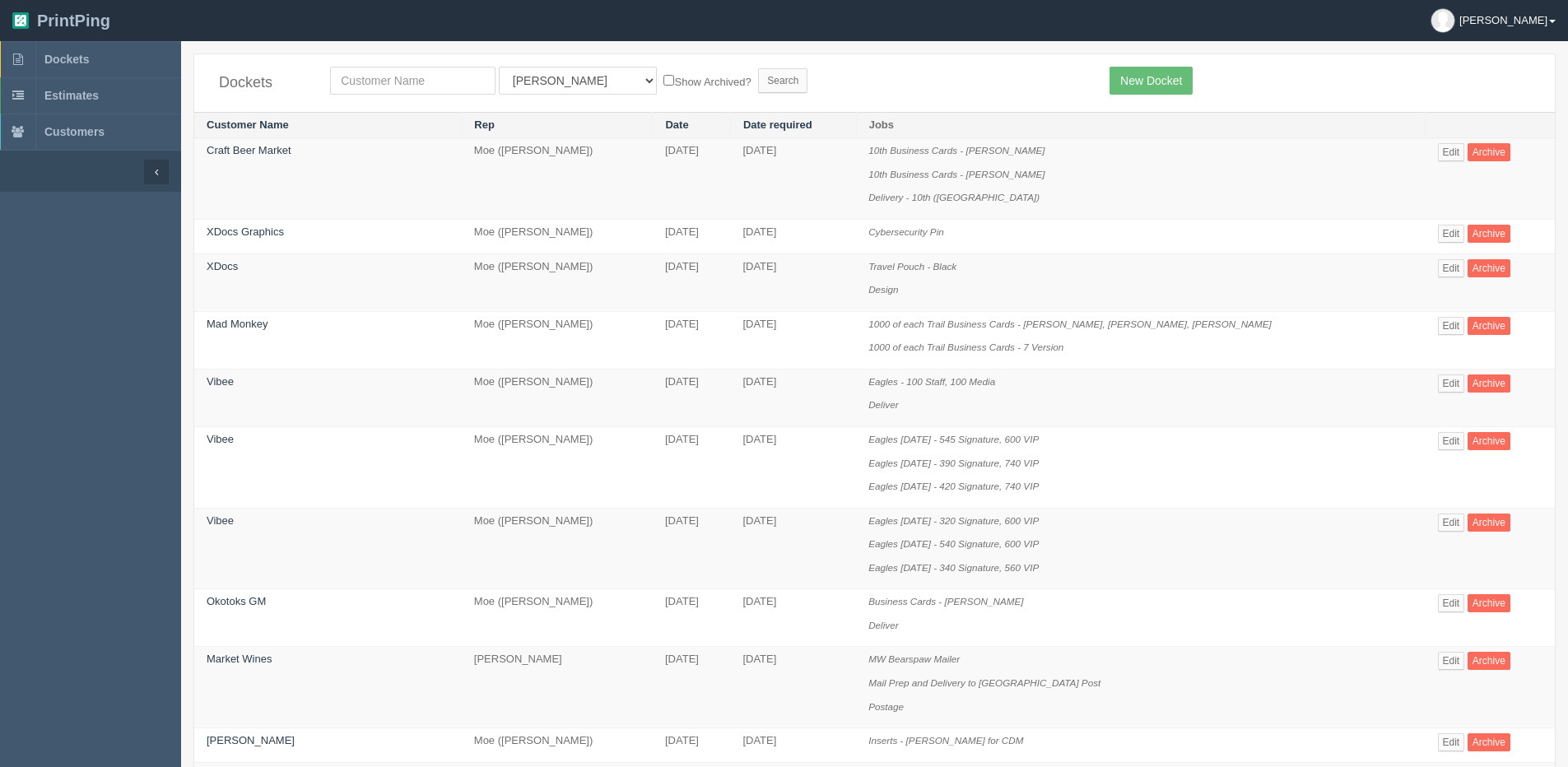
click at [1553, 14] on link "[PERSON_NAME]" at bounding box center [1493, 21] width 150 height 41
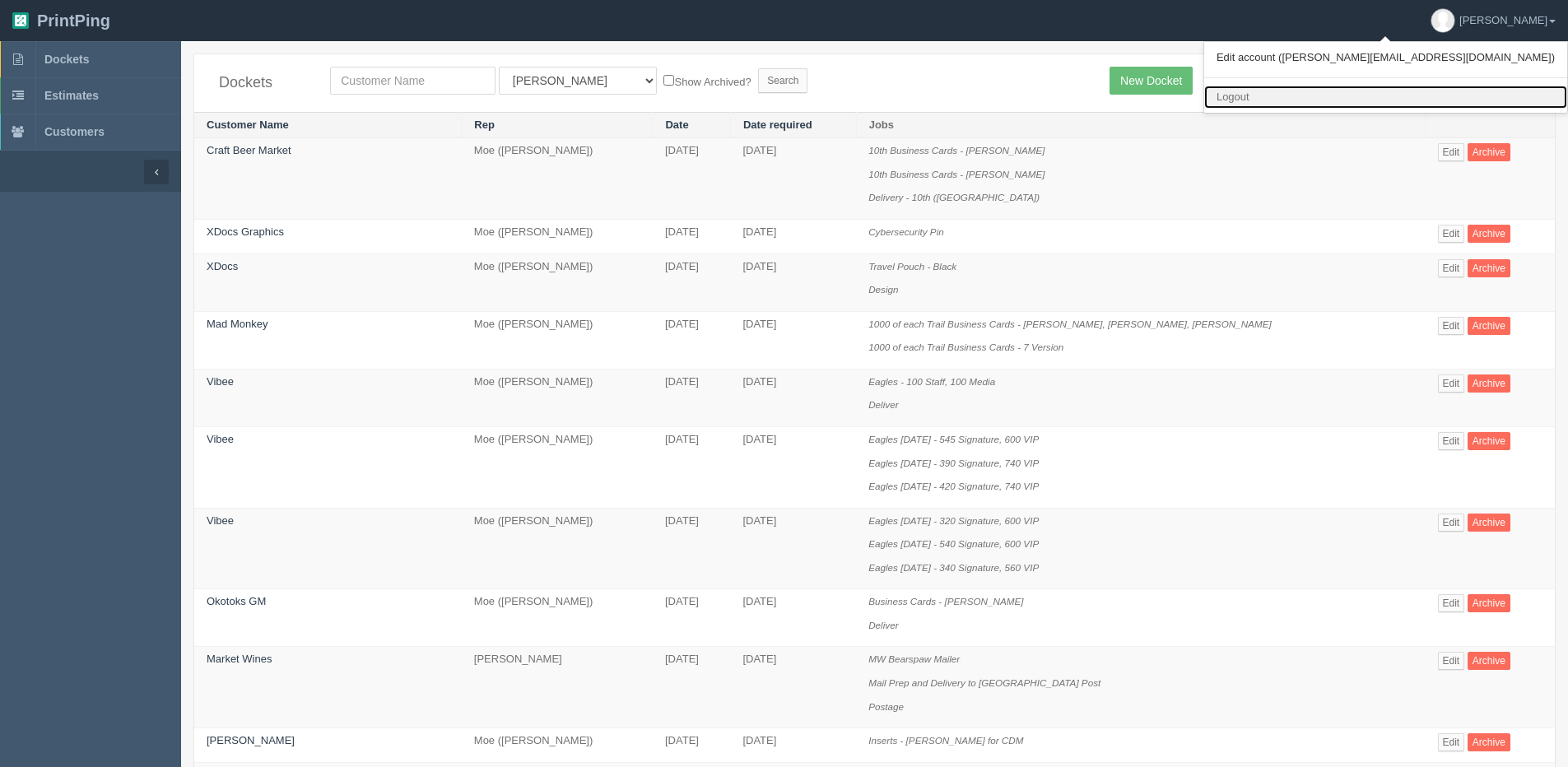
click at [1449, 99] on link "Logout" at bounding box center [1385, 98] width 363 height 24
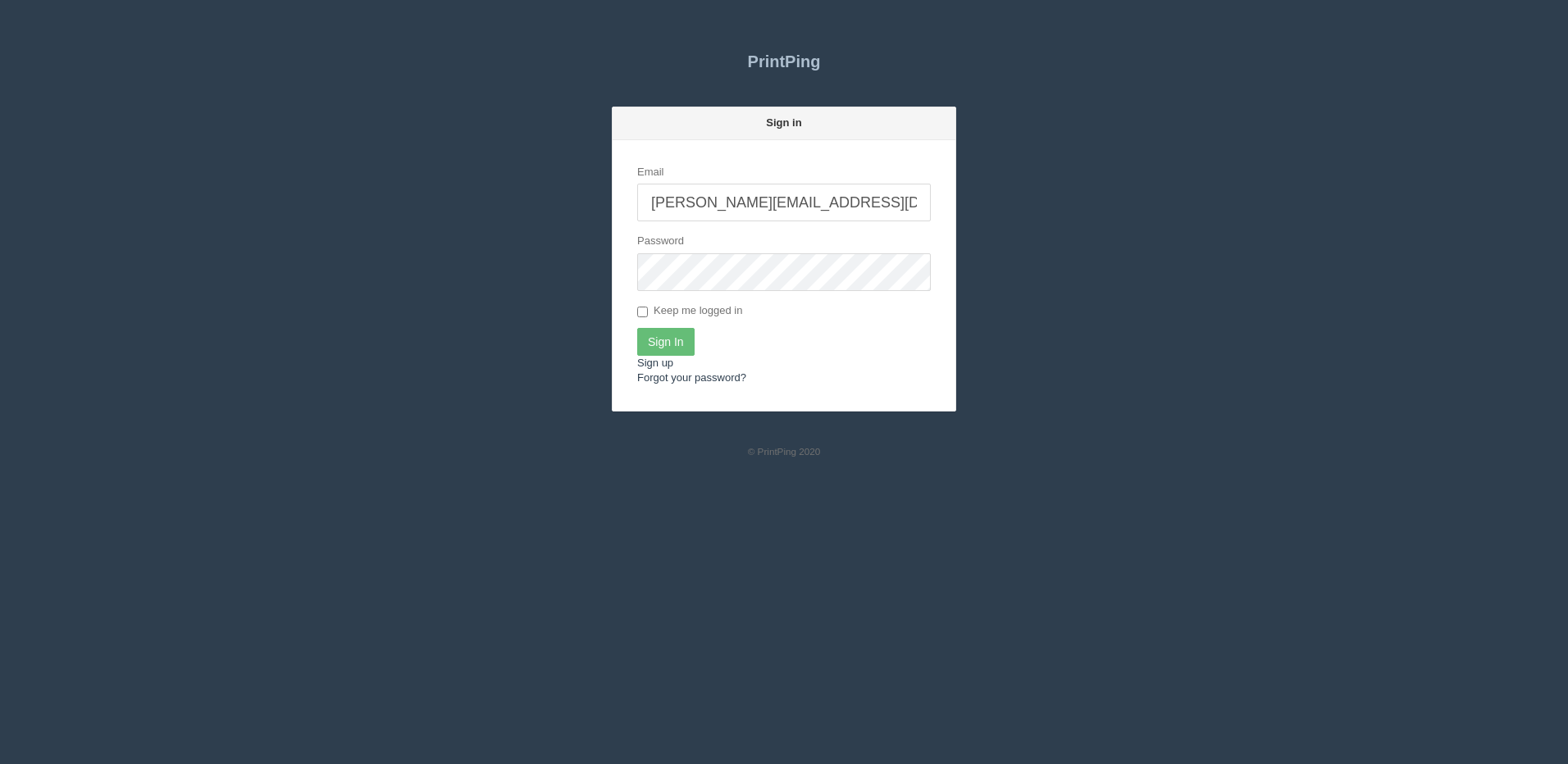
click at [752, 208] on input "[PERSON_NAME][EMAIL_ADDRESS][DOMAIN_NAME]" at bounding box center [784, 203] width 294 height 37
type input "[PERSON_NAME][EMAIL_ADDRESS][DOMAIN_NAME]"
click at [667, 342] on input "Sign In" at bounding box center [666, 342] width 57 height 28
